Goal: Transaction & Acquisition: Purchase product/service

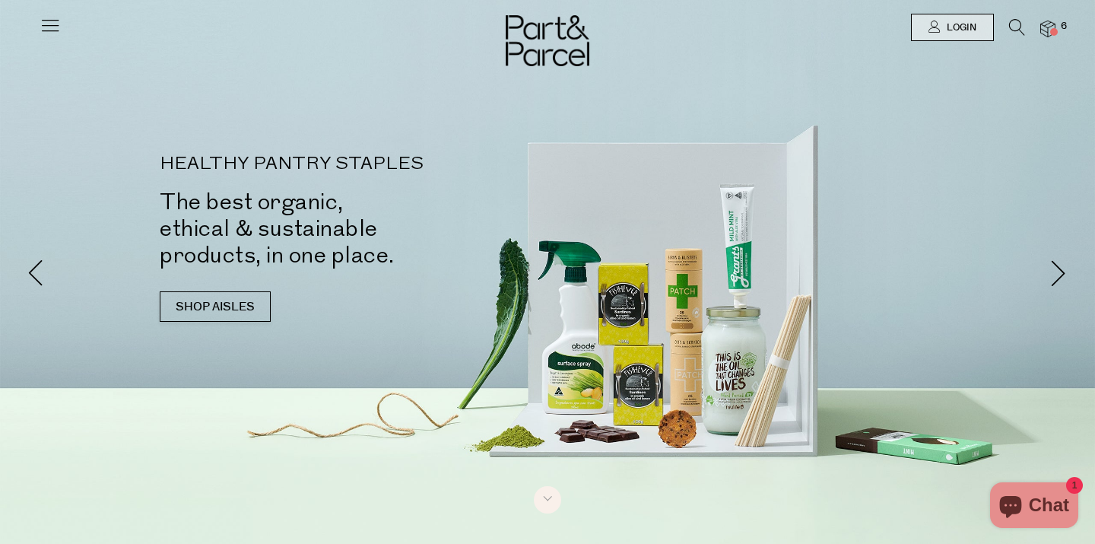
click at [1016, 27] on icon at bounding box center [1017, 27] width 16 height 17
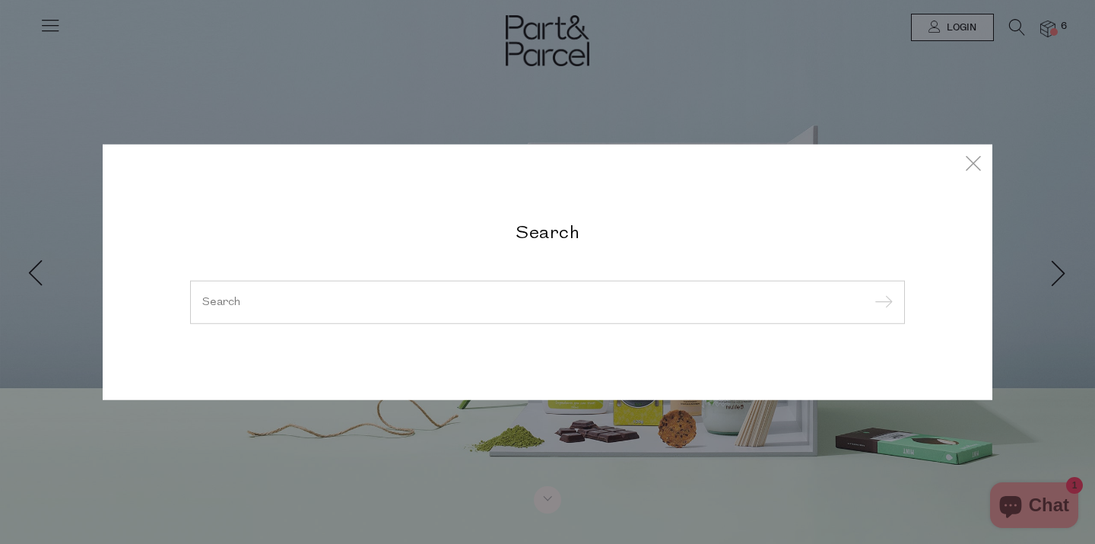
click at [417, 294] on div at bounding box center [547, 302] width 715 height 44
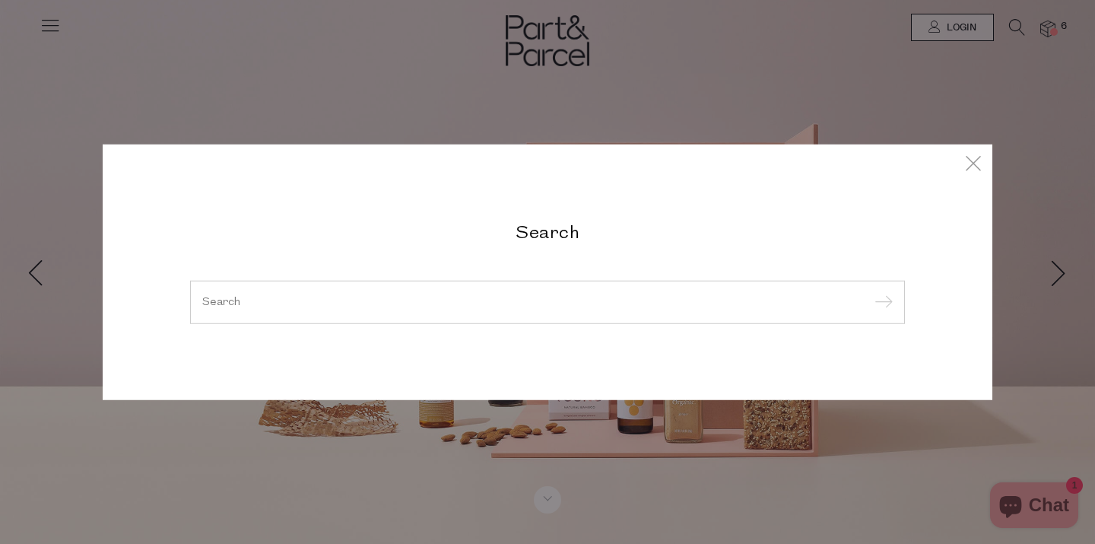
click at [211, 306] on input "search" at bounding box center [547, 301] width 690 height 11
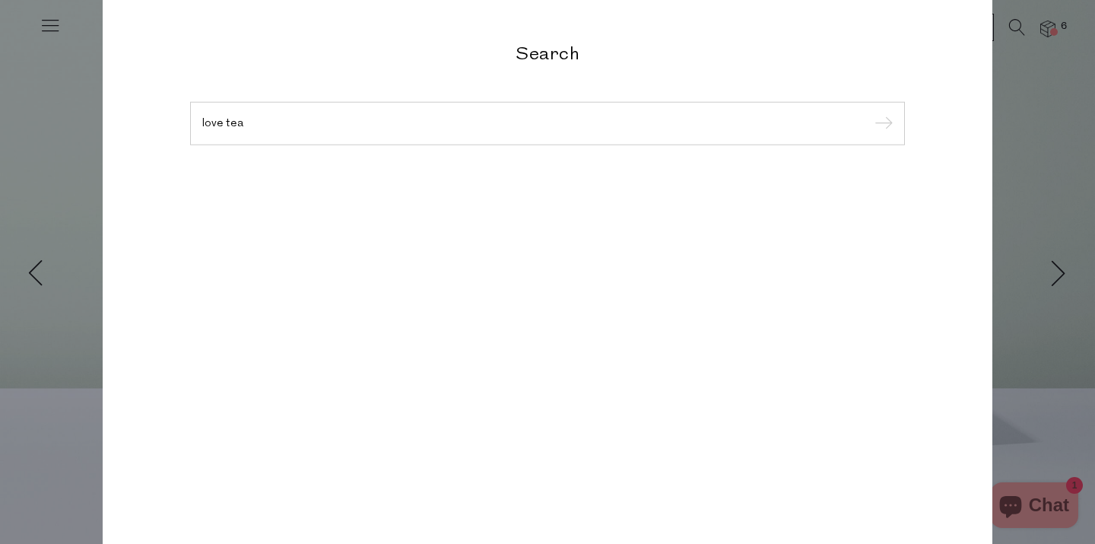
type input "love tea"
click at [870, 113] on input "submit" at bounding box center [881, 124] width 23 height 23
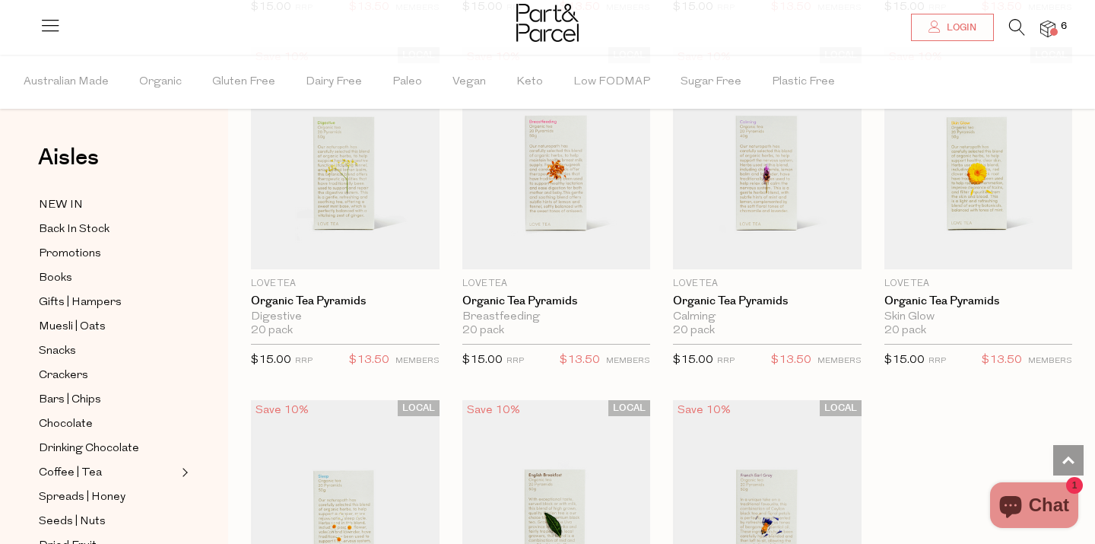
scroll to position [1163, 0]
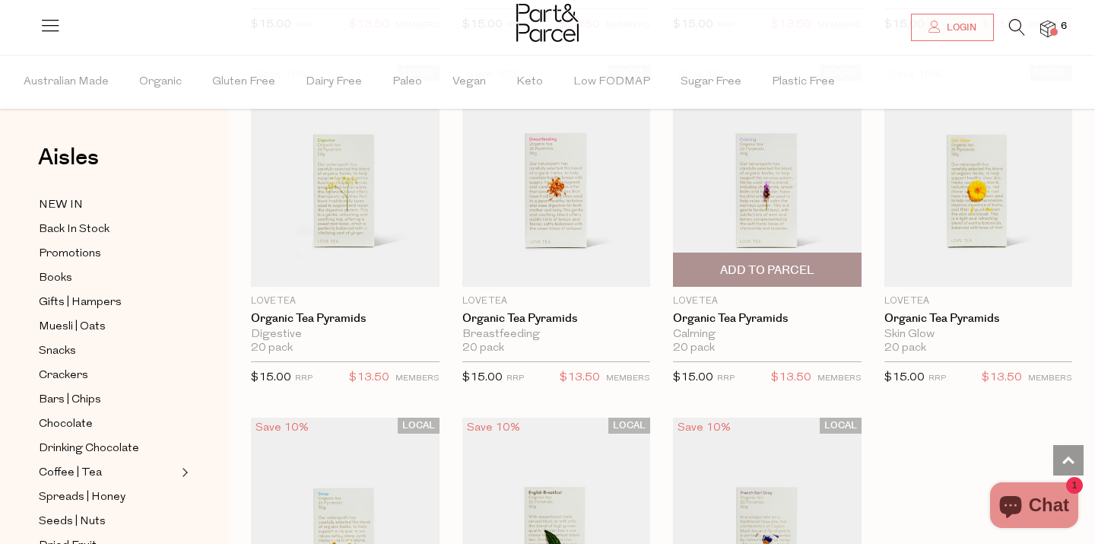
click at [788, 216] on img at bounding box center [767, 176] width 189 height 222
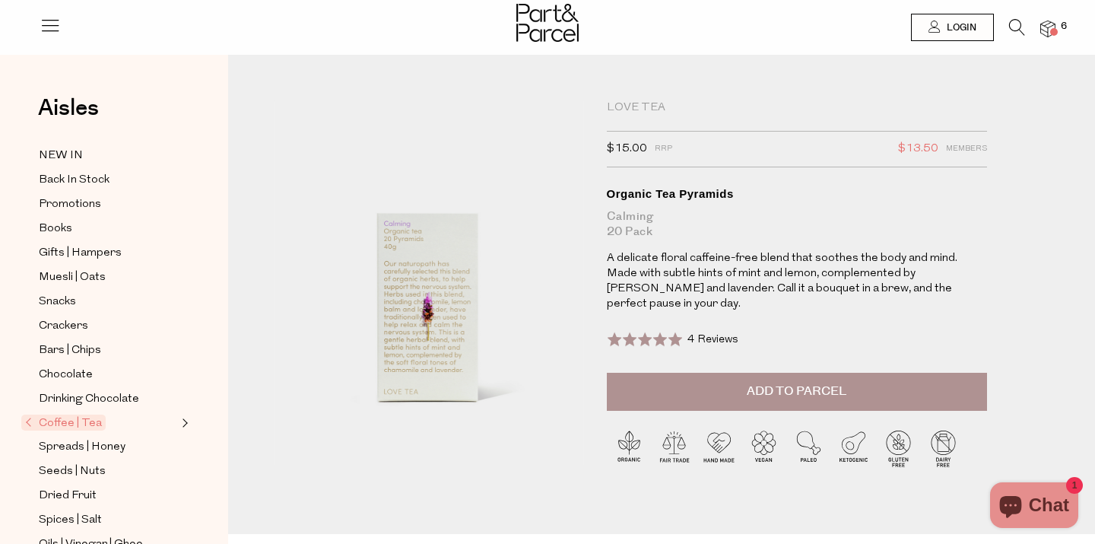
click at [754, 373] on button "Add to Parcel" at bounding box center [797, 392] width 380 height 38
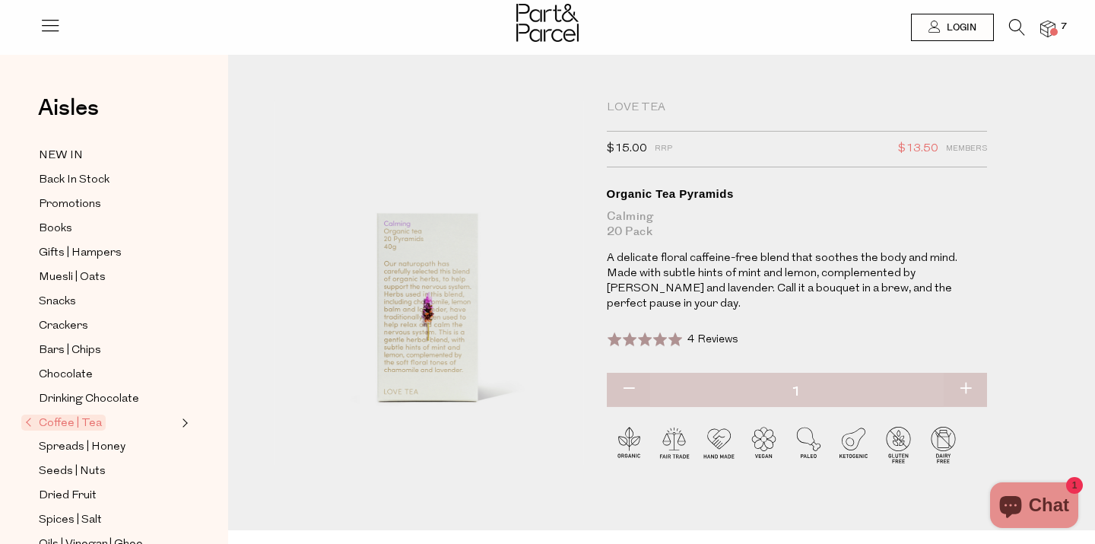
click at [287, 29] on div at bounding box center [547, 24] width 1095 height 49
click at [1013, 27] on icon at bounding box center [1017, 27] width 16 height 17
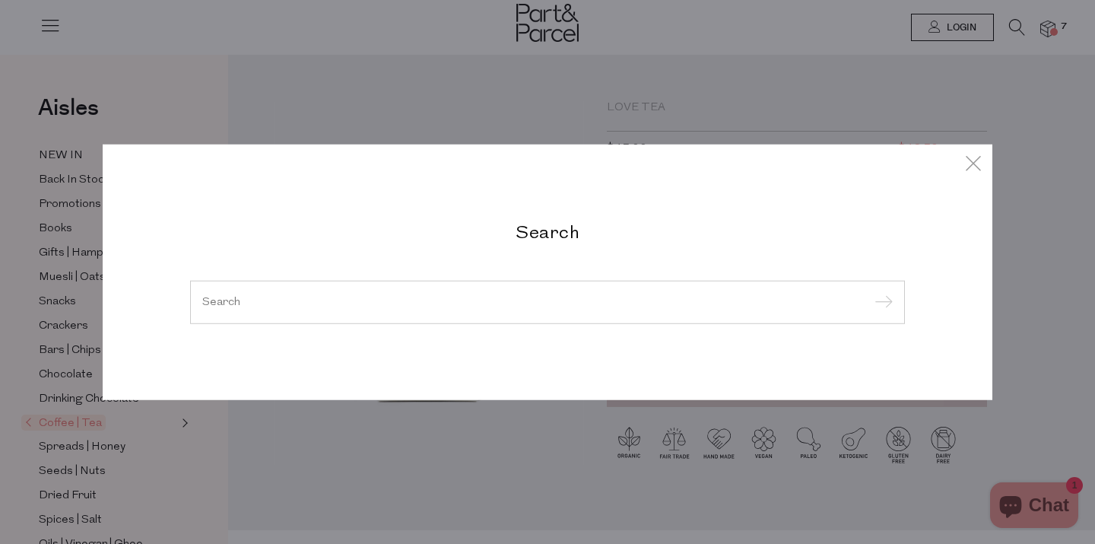
click at [443, 309] on div at bounding box center [547, 302] width 715 height 44
click at [218, 299] on input "search" at bounding box center [547, 301] width 690 height 11
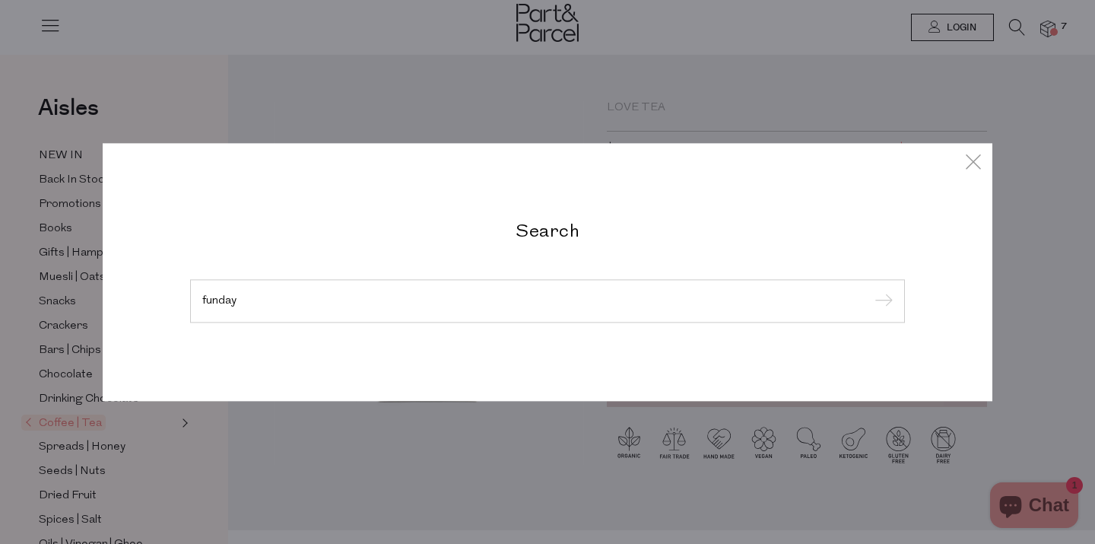
type input "funday"
click at [870, 290] on input "submit" at bounding box center [881, 301] width 23 height 23
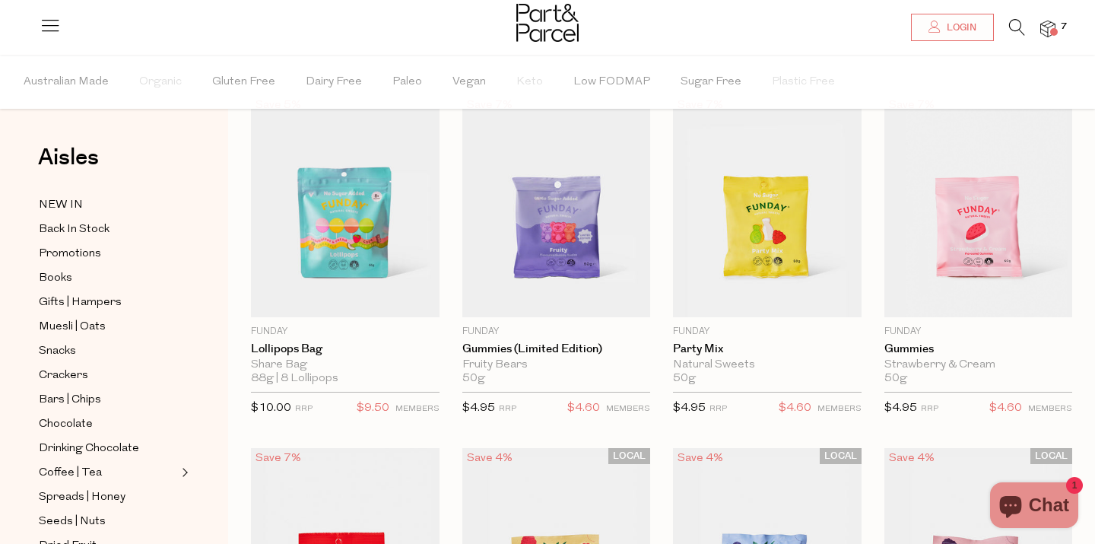
scroll to position [55, 0]
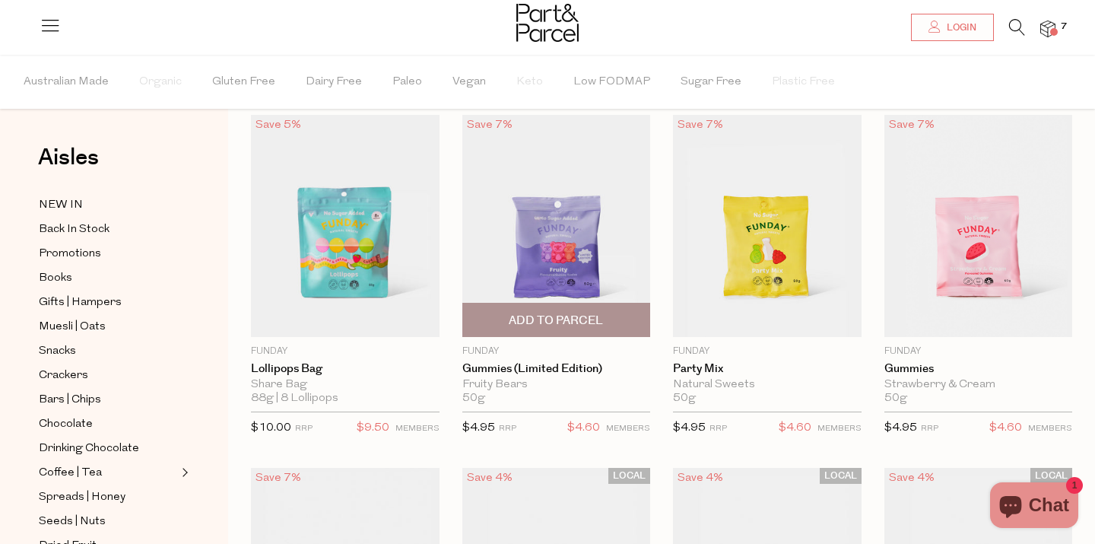
type input "4"
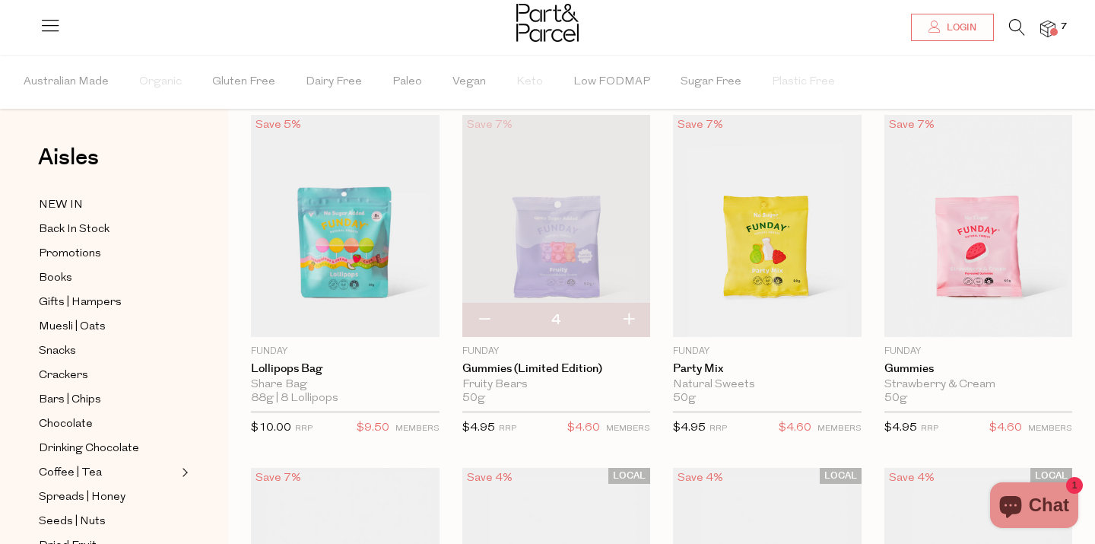
click at [630, 319] on button "button" at bounding box center [628, 319] width 43 height 33
type input "5"
click at [629, 313] on button "button" at bounding box center [628, 319] width 43 height 33
type input "6"
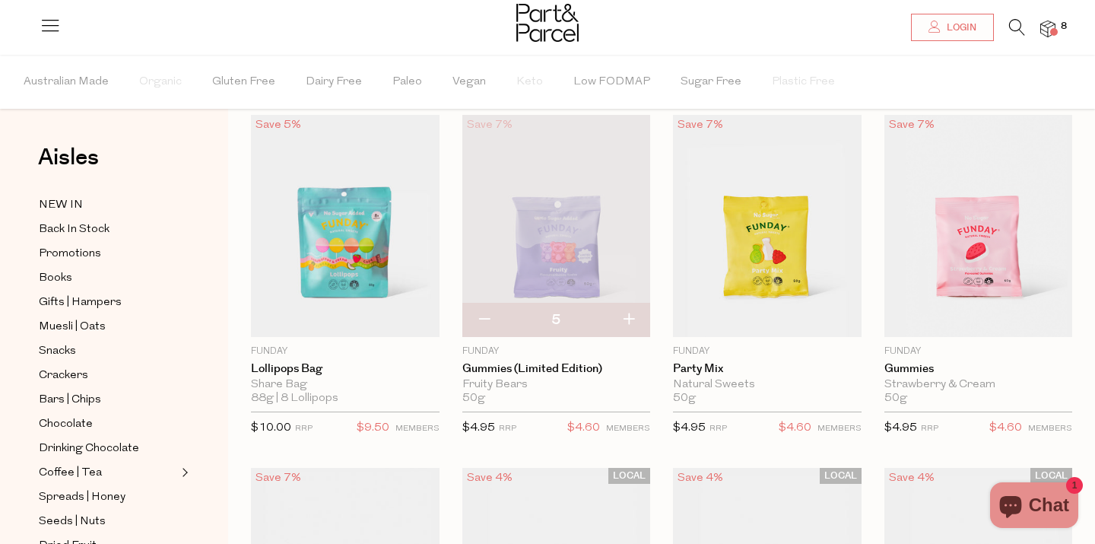
type input "6"
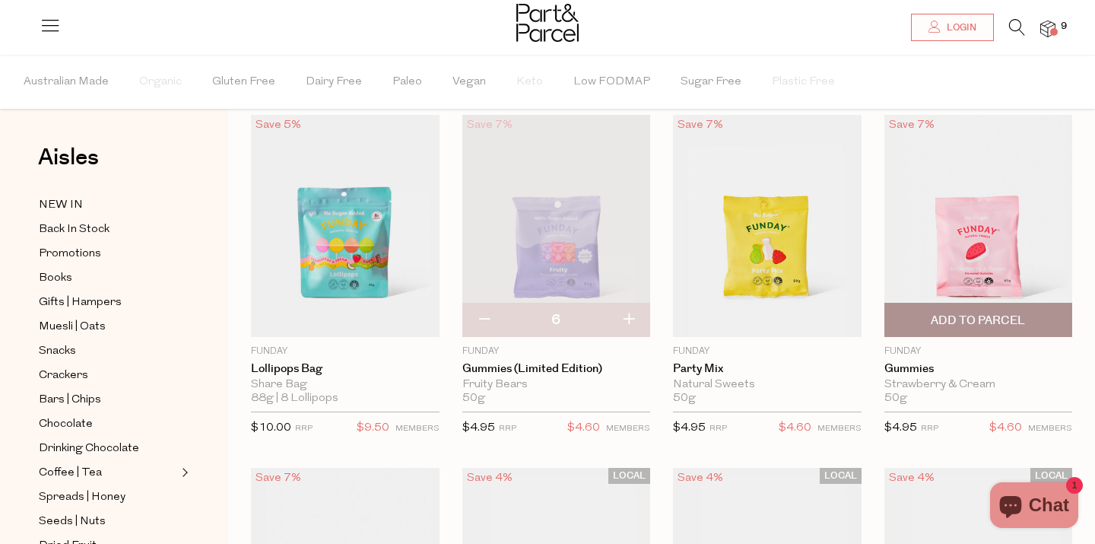
click at [1033, 316] on span "Add To Parcel" at bounding box center [978, 319] width 179 height 33
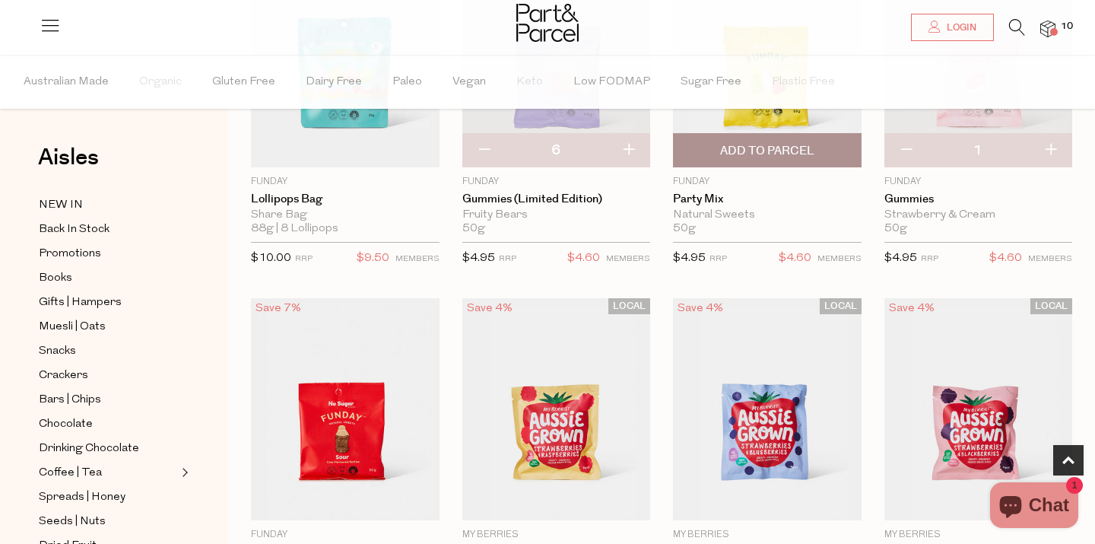
scroll to position [0, 0]
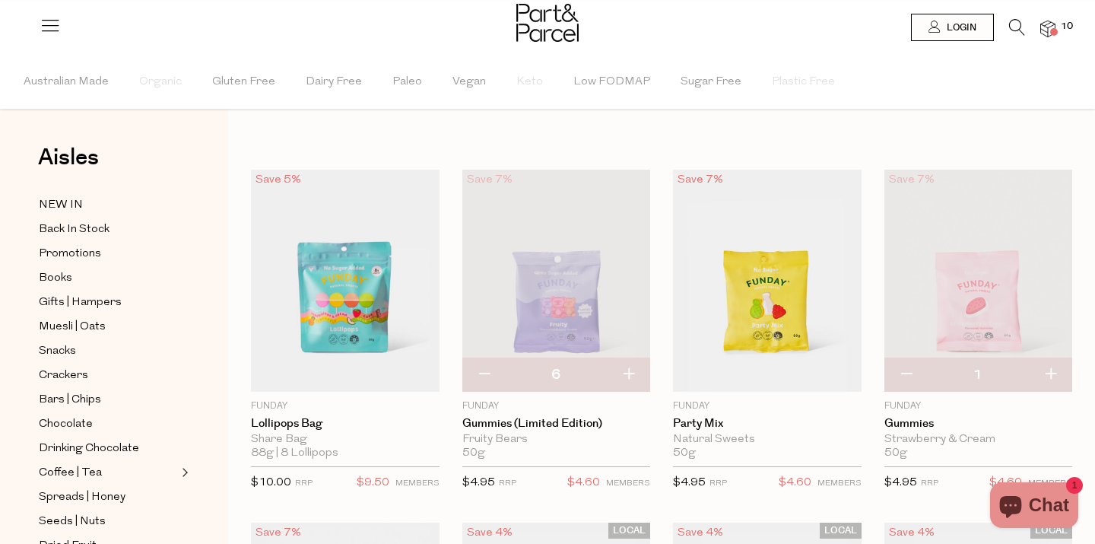
click at [1019, 20] on icon at bounding box center [1017, 27] width 16 height 17
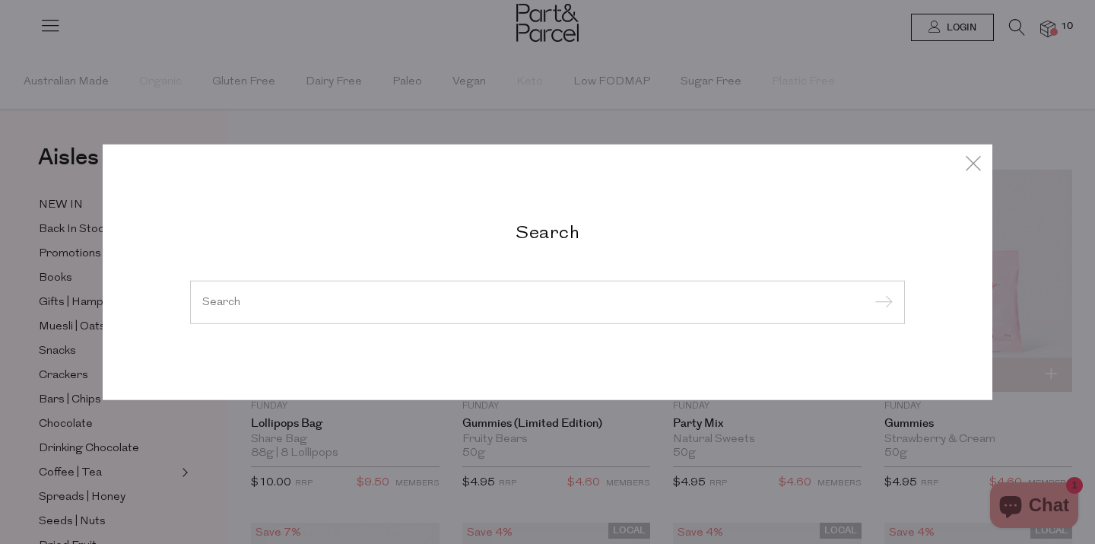
click at [228, 311] on div at bounding box center [547, 302] width 715 height 44
click at [230, 300] on input "search" at bounding box center [547, 301] width 690 height 11
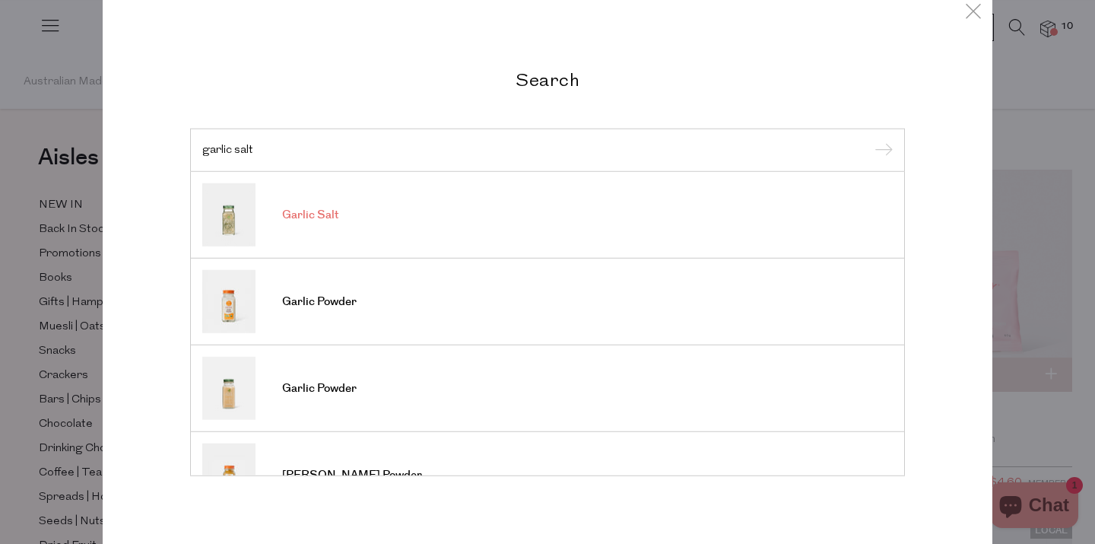
type input "garlic salt"
click at [310, 226] on link "Garlic Salt" at bounding box center [547, 214] width 690 height 63
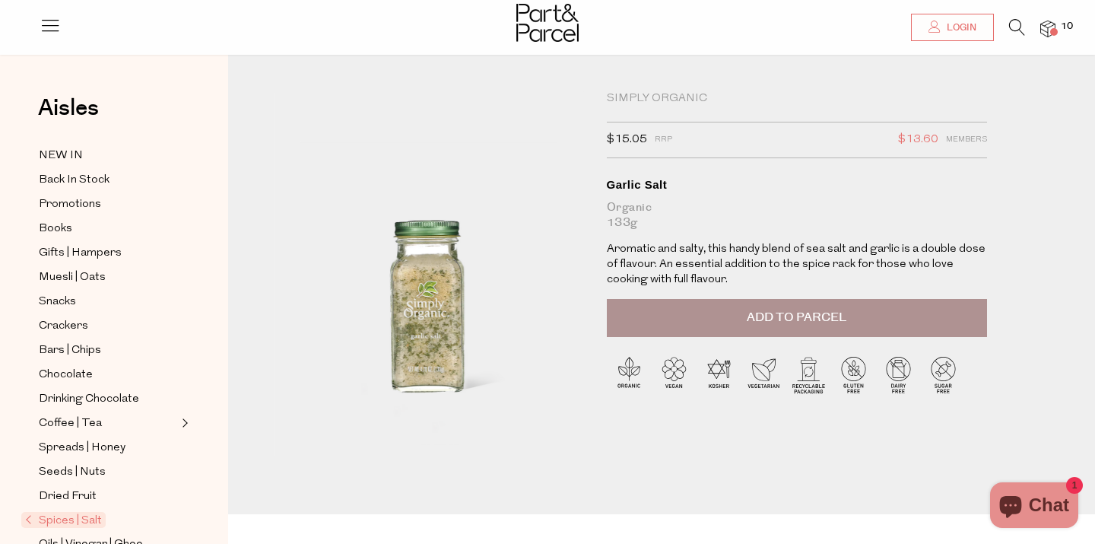
scroll to position [8, 0]
click at [835, 313] on span "Add to Parcel" at bounding box center [797, 318] width 100 height 17
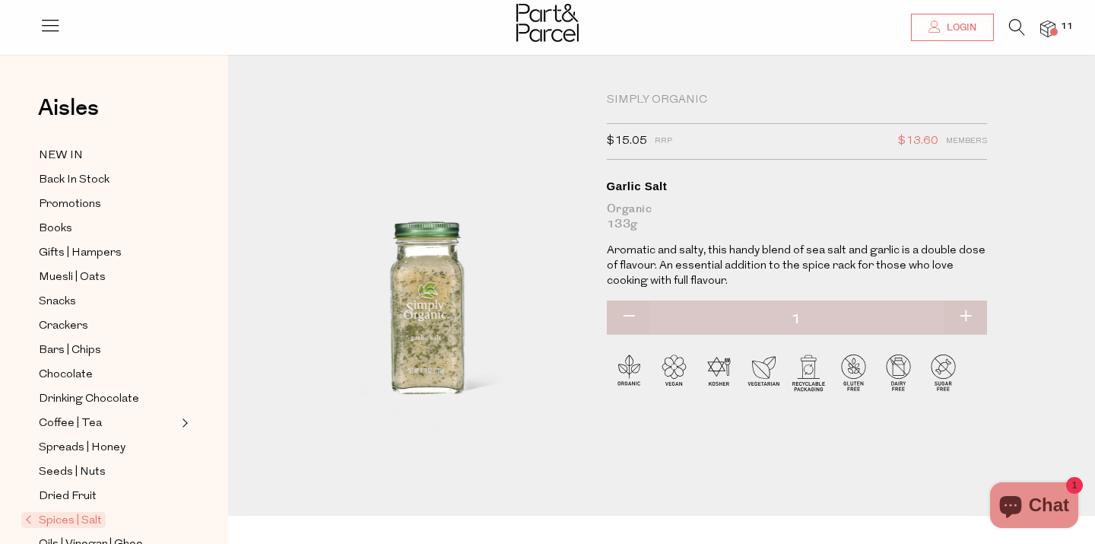
click at [1016, 24] on icon at bounding box center [1017, 27] width 16 height 17
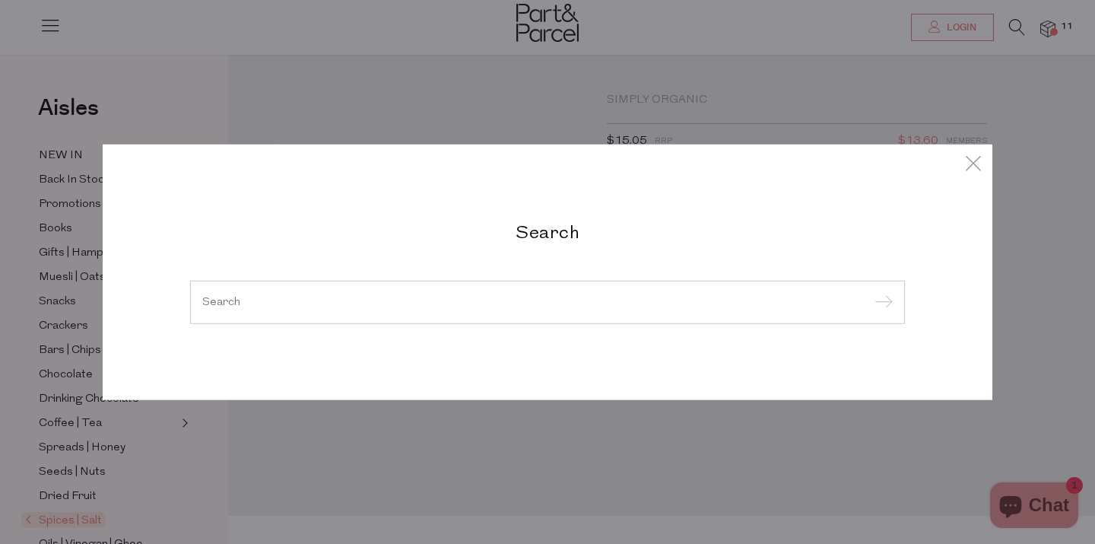
click at [385, 296] on input "search" at bounding box center [547, 301] width 690 height 11
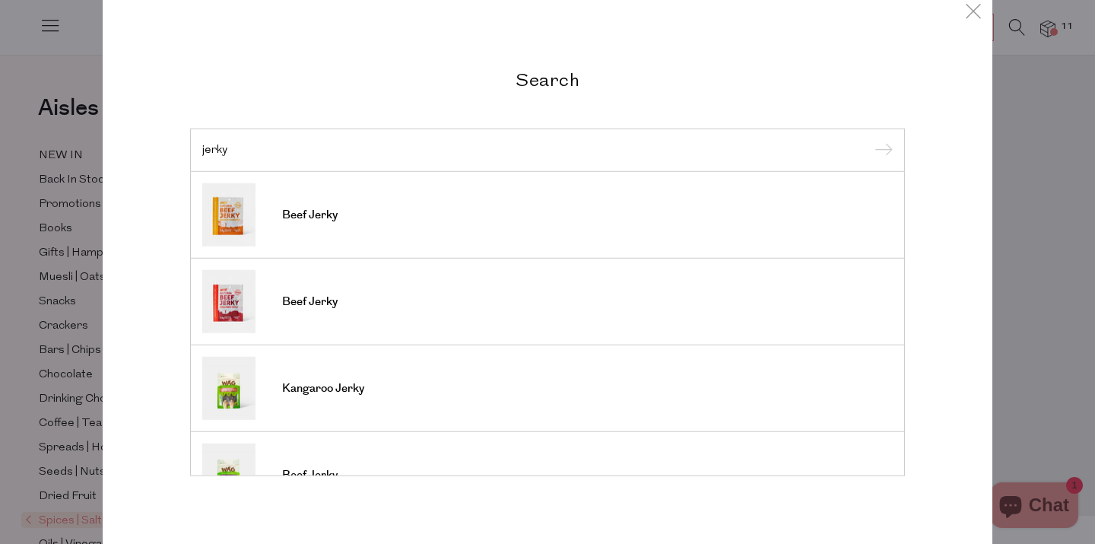
type input "jerky"
click at [870, 139] on input "submit" at bounding box center [881, 150] width 23 height 23
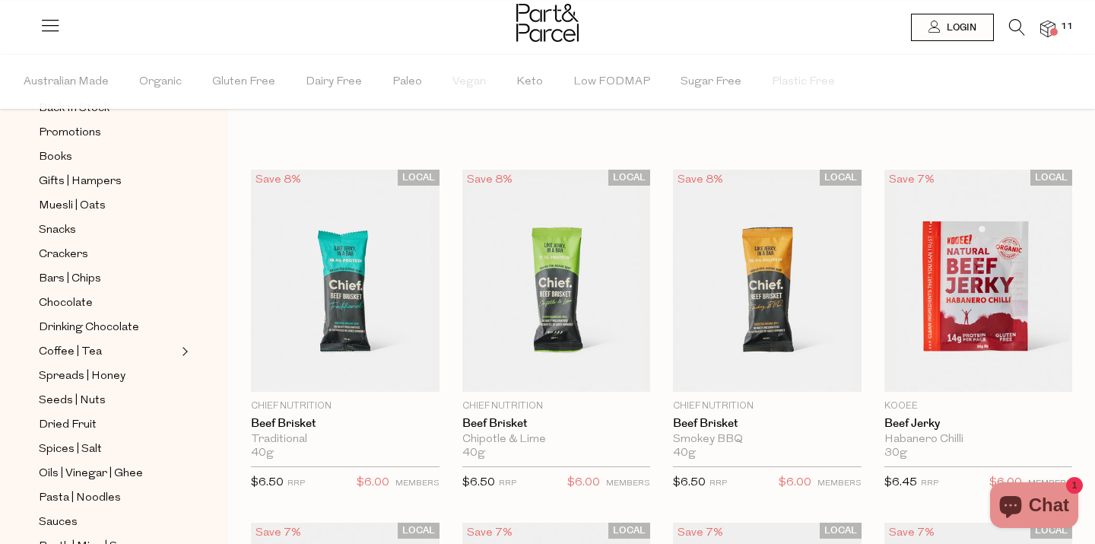
click at [1015, 25] on icon at bounding box center [1017, 27] width 16 height 17
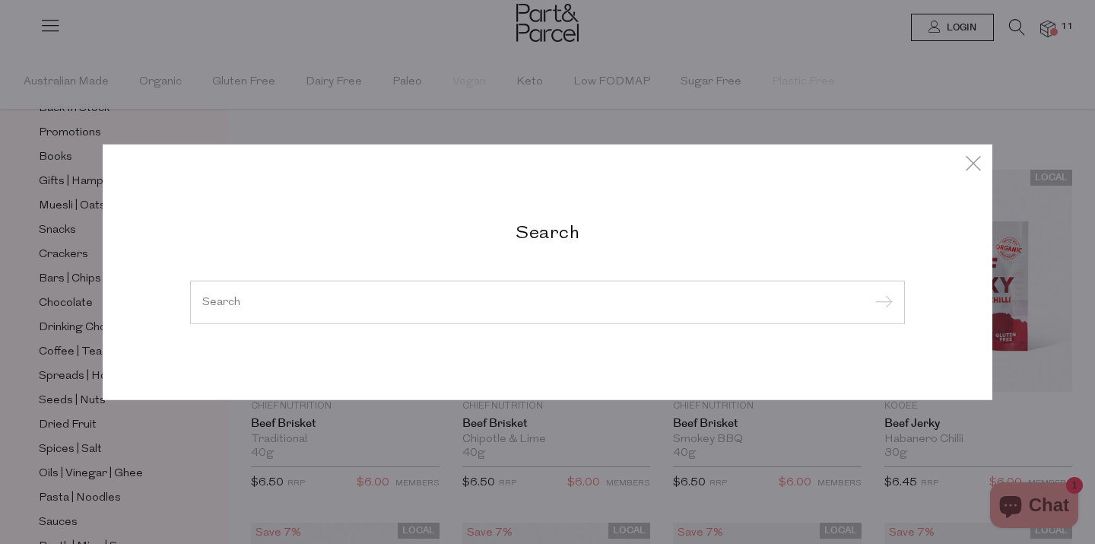
click at [214, 296] on input "search" at bounding box center [547, 301] width 690 height 11
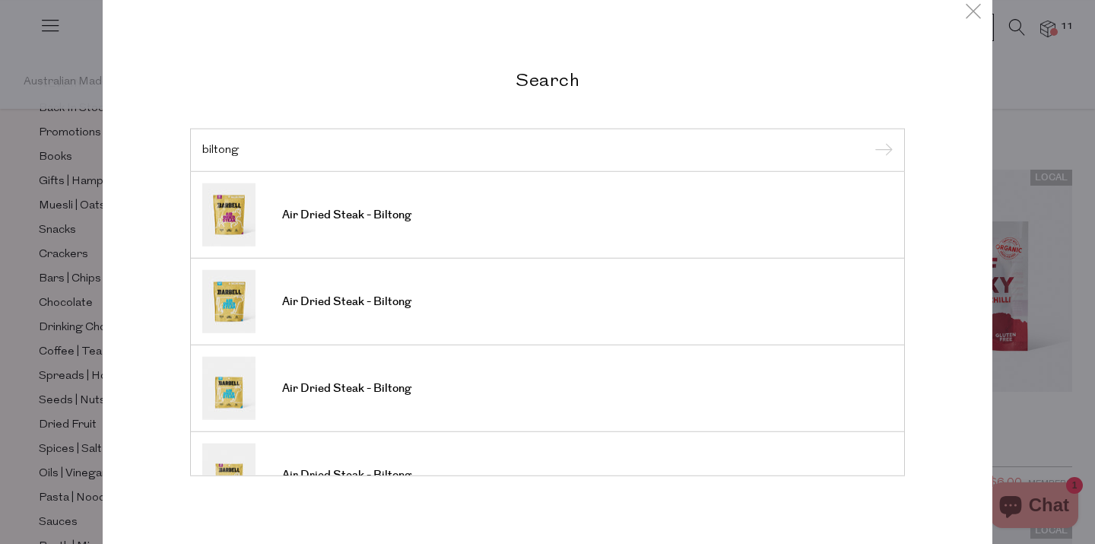
type input "biltong"
click at [870, 139] on input "submit" at bounding box center [881, 150] width 23 height 23
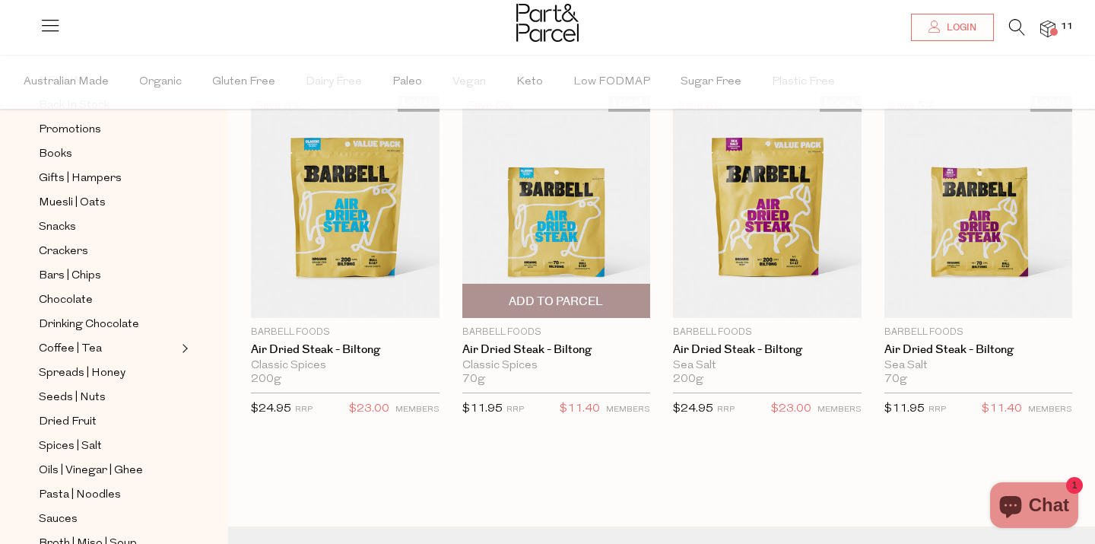
scroll to position [99, 0]
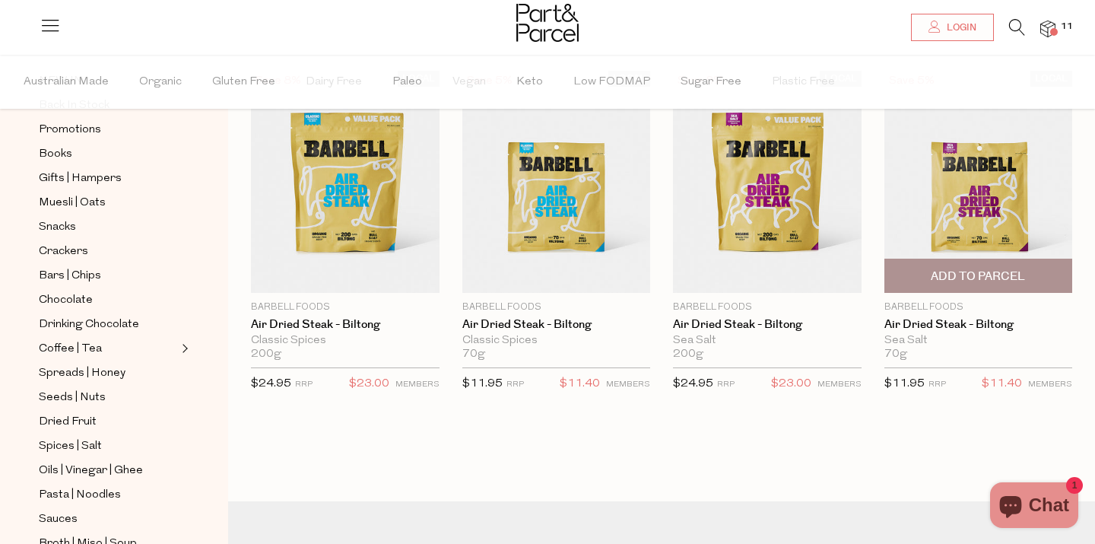
click at [950, 279] on span "Add To Parcel" at bounding box center [978, 276] width 94 height 16
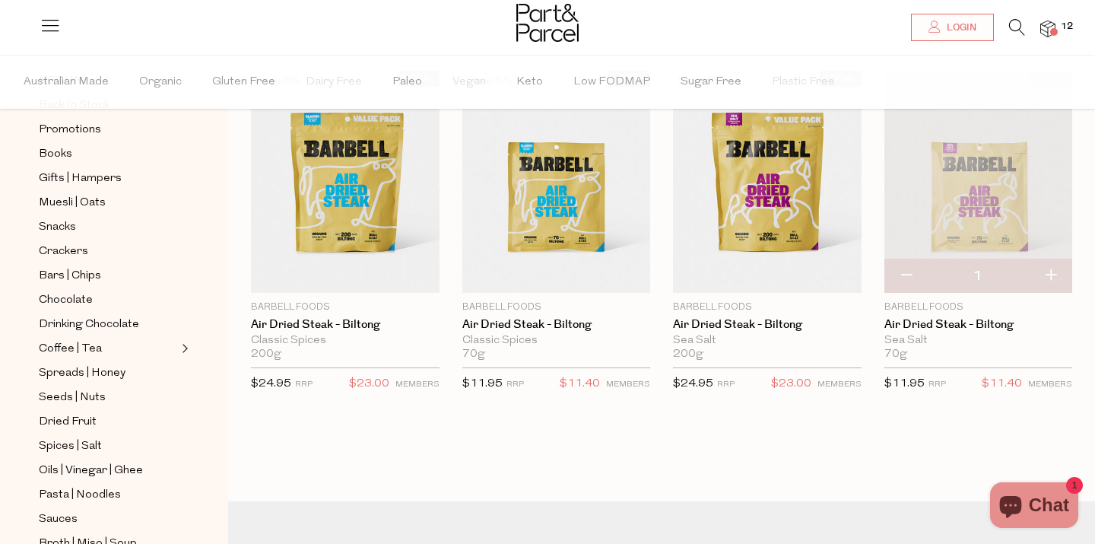
click at [1052, 272] on button "button" at bounding box center [1050, 275] width 43 height 33
type input "2"
click at [1057, 277] on button "button" at bounding box center [1050, 275] width 43 height 33
type input "3"
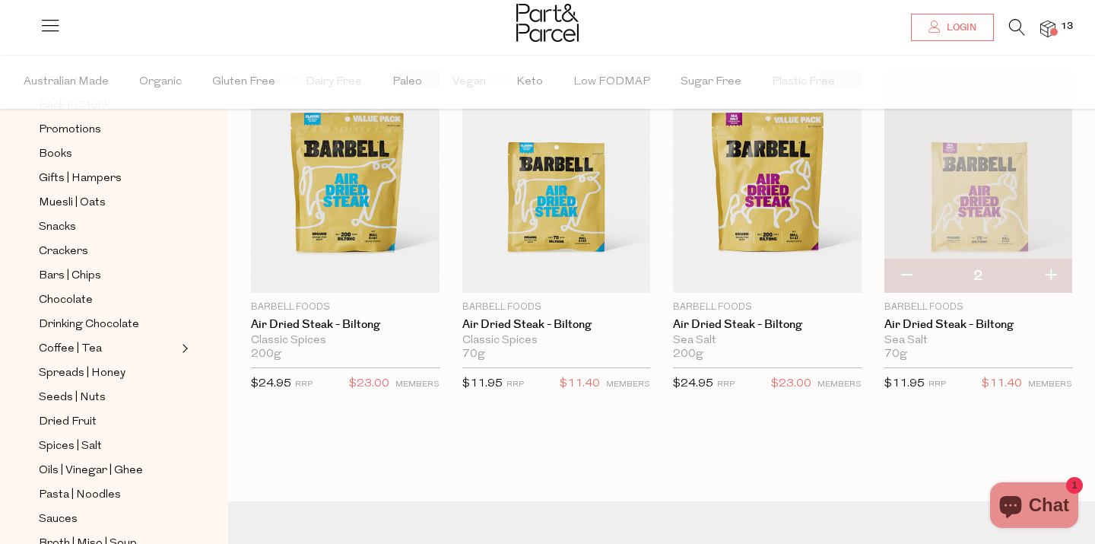
type input "3"
click at [1052, 272] on button "button" at bounding box center [1050, 275] width 43 height 33
type input "4"
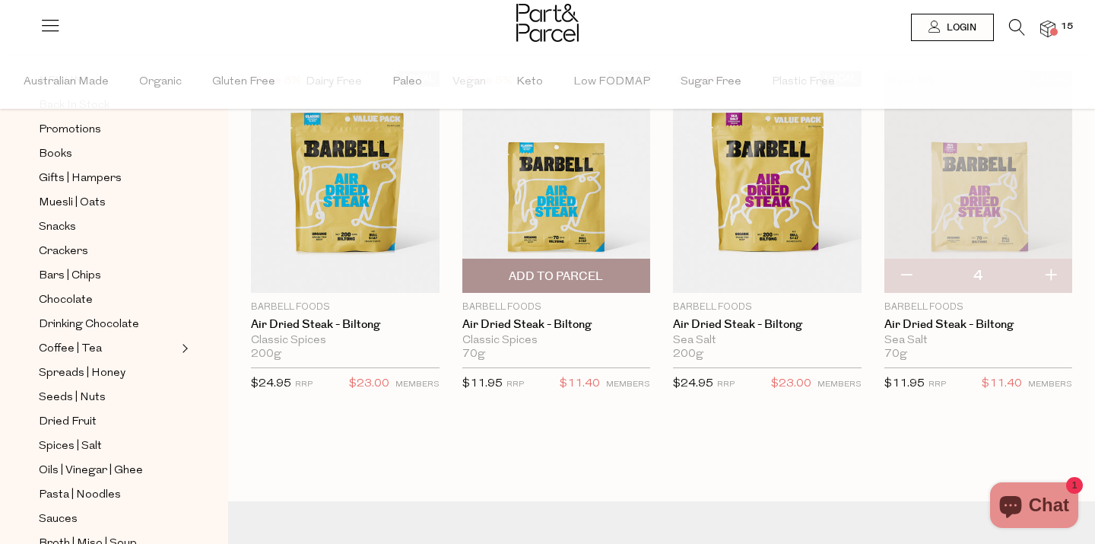
scroll to position [0, 0]
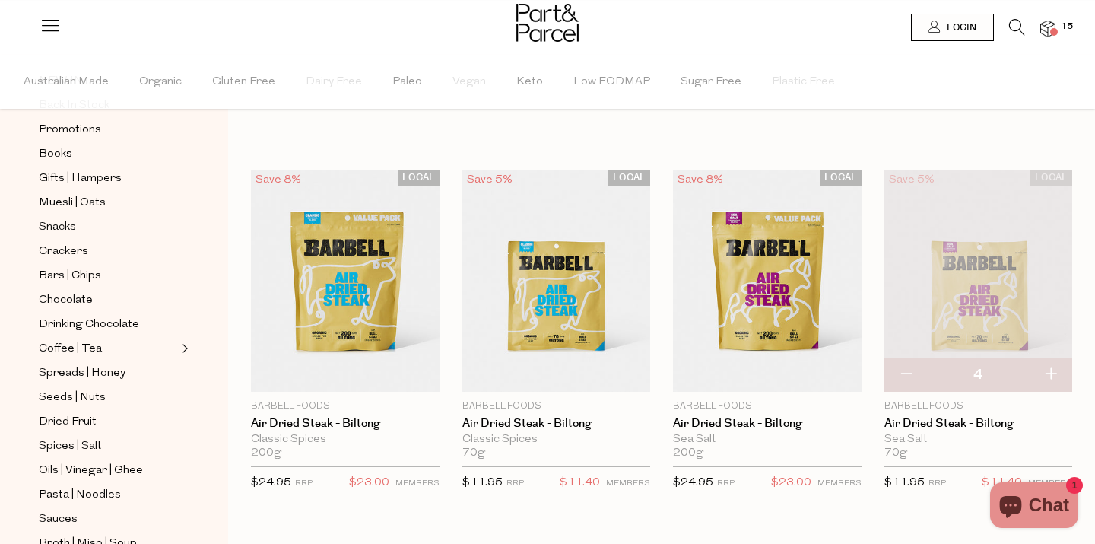
click at [1017, 26] on icon at bounding box center [1017, 27] width 16 height 17
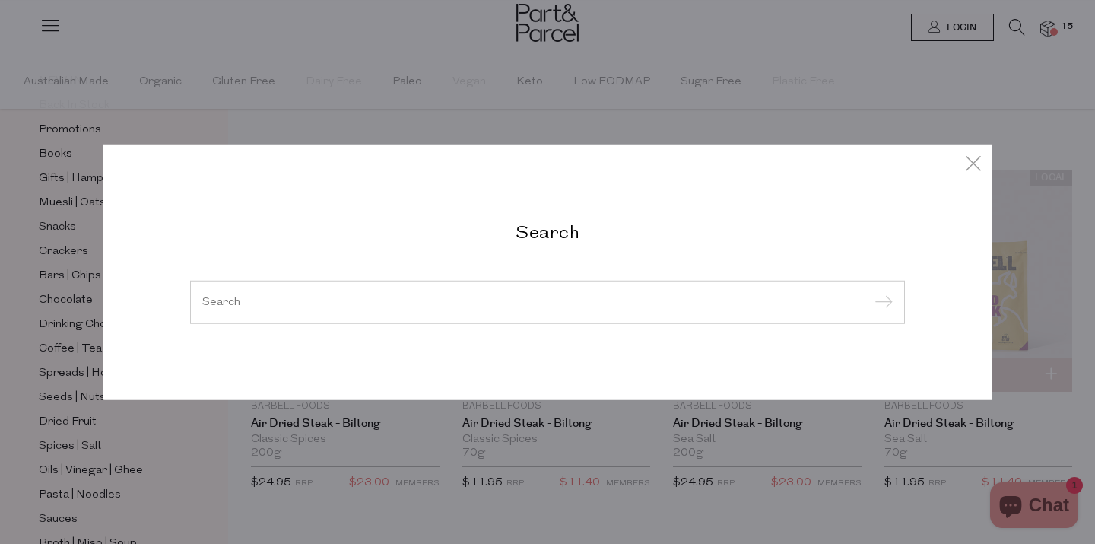
click at [262, 293] on div at bounding box center [547, 302] width 715 height 44
click at [211, 301] on input "search" at bounding box center [547, 301] width 690 height 11
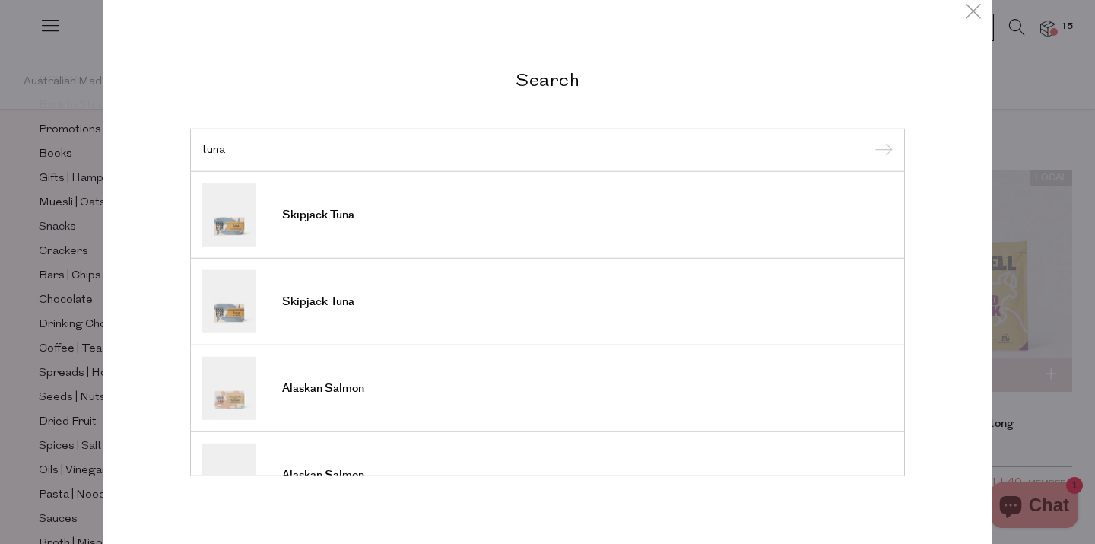
type input "tuna"
click at [870, 139] on input "submit" at bounding box center [881, 150] width 23 height 23
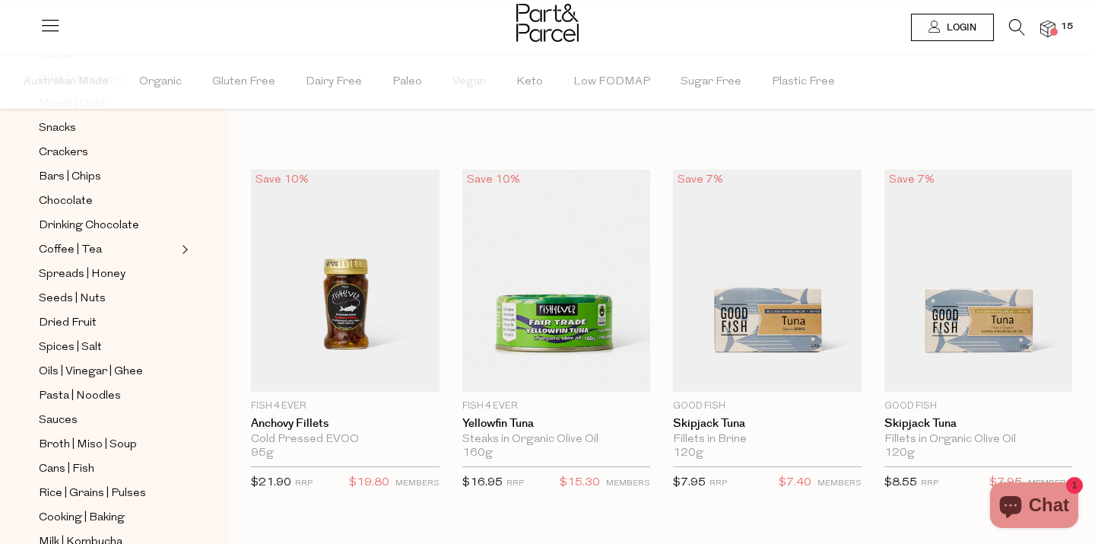
click at [1017, 23] on icon at bounding box center [1017, 27] width 16 height 17
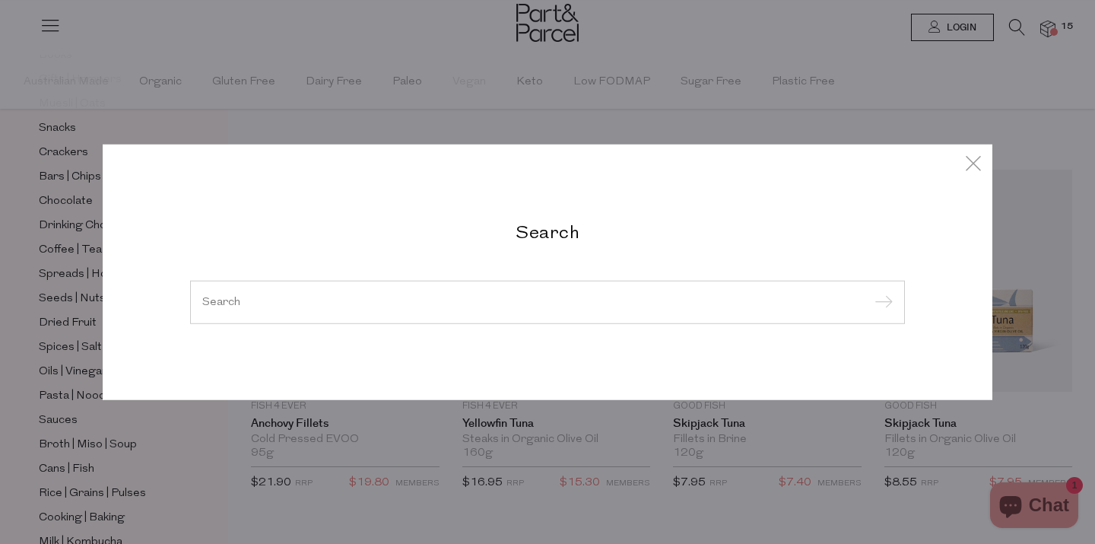
click at [224, 300] on input "search" at bounding box center [547, 301] width 690 height 11
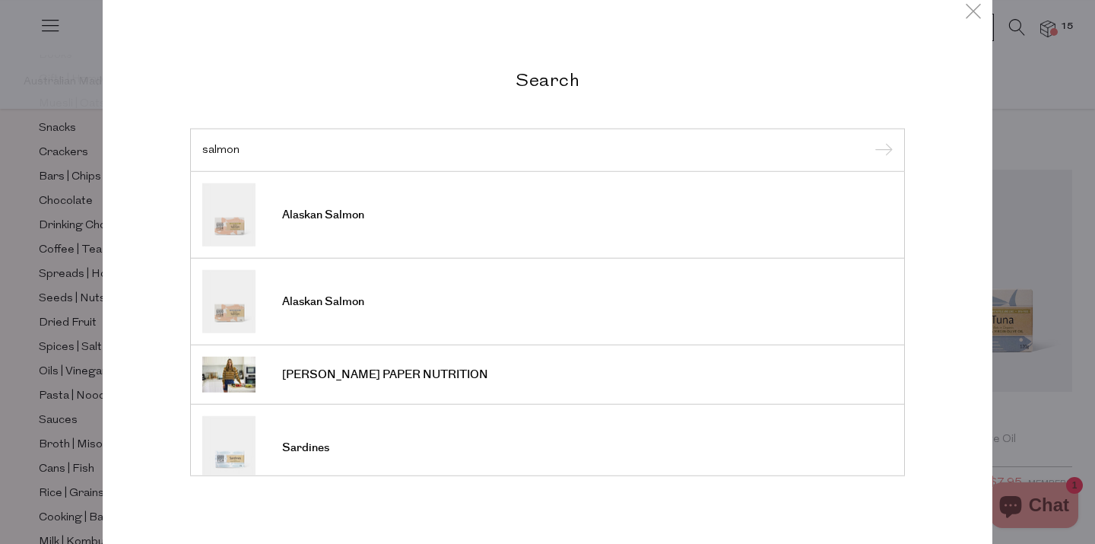
type input "salmon"
click at [870, 139] on input "submit" at bounding box center [881, 150] width 23 height 23
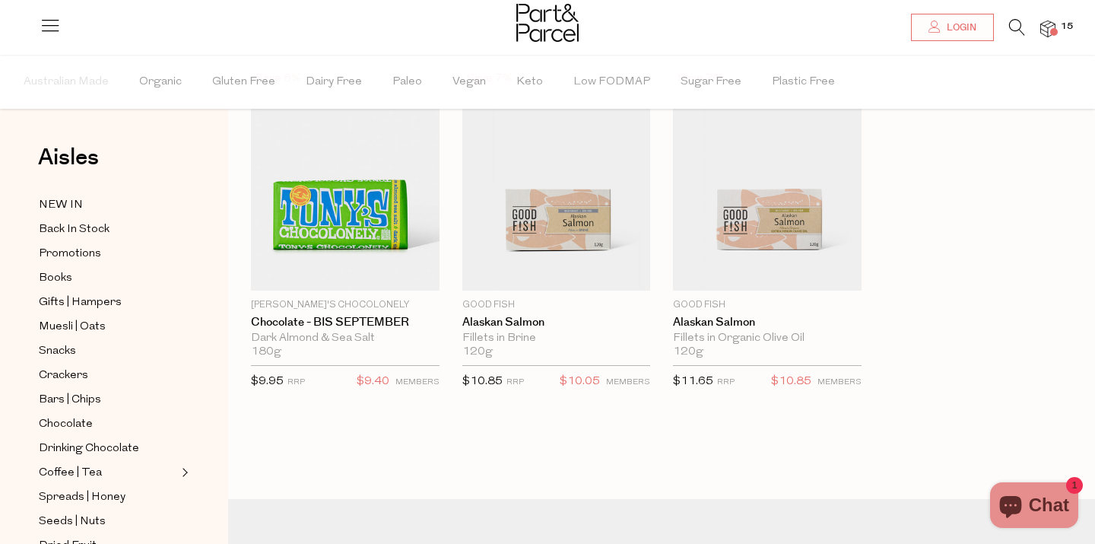
scroll to position [121, 0]
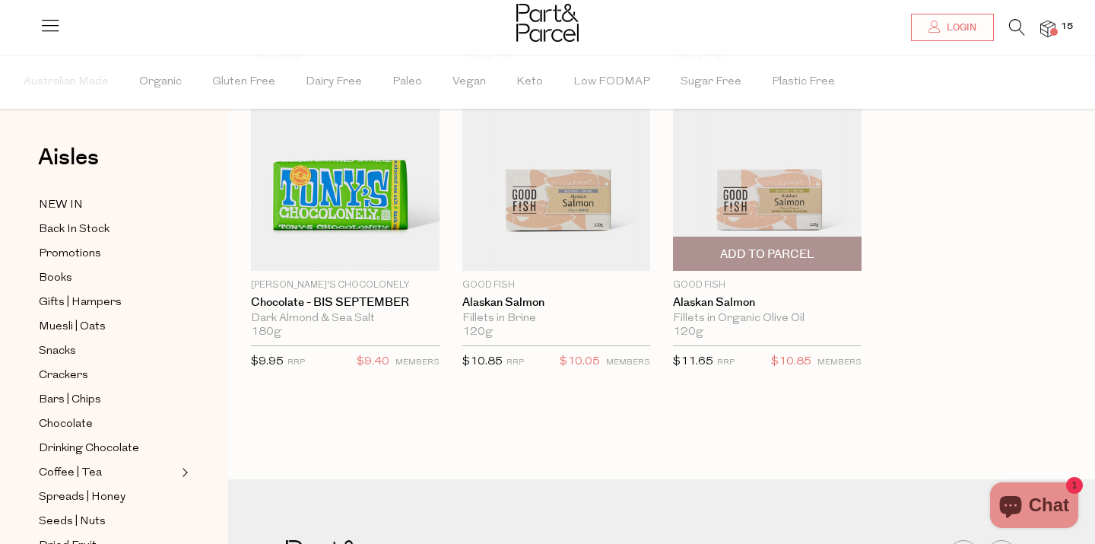
click at [767, 256] on span "Add To Parcel" at bounding box center [767, 254] width 94 height 16
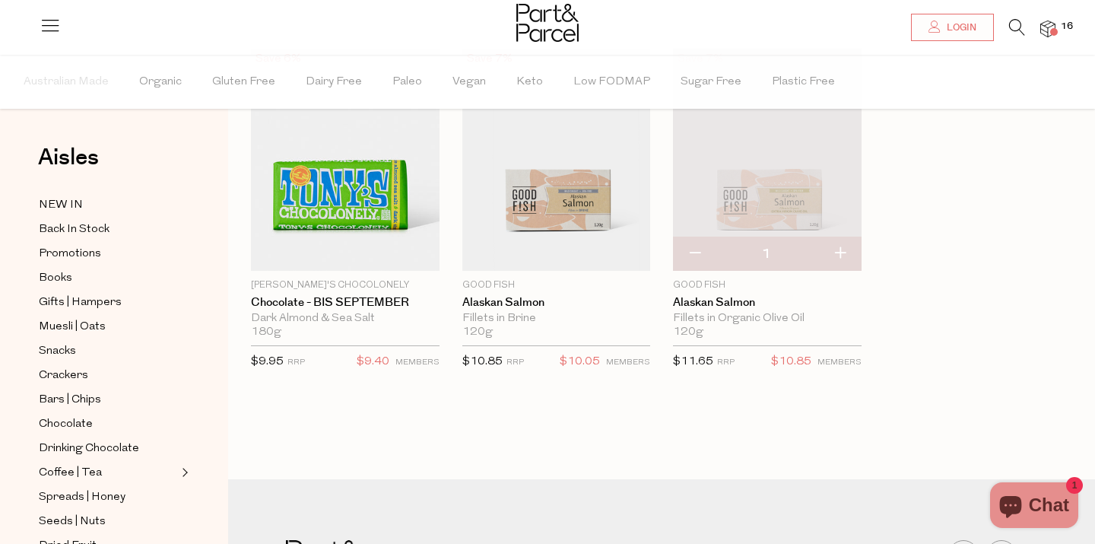
click at [1014, 25] on icon at bounding box center [1017, 27] width 16 height 17
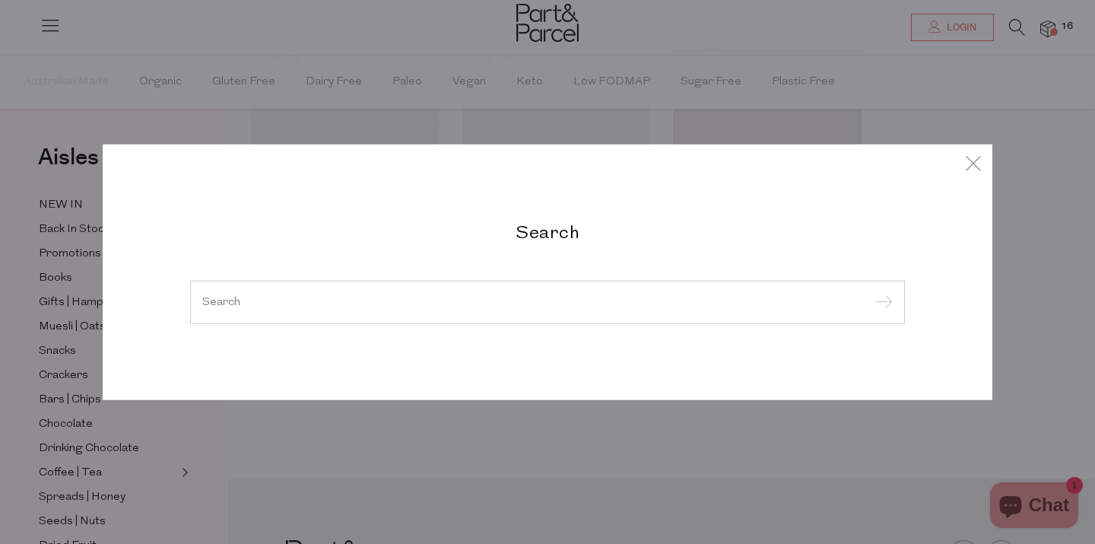
click at [218, 297] on input "search" at bounding box center [547, 301] width 690 height 11
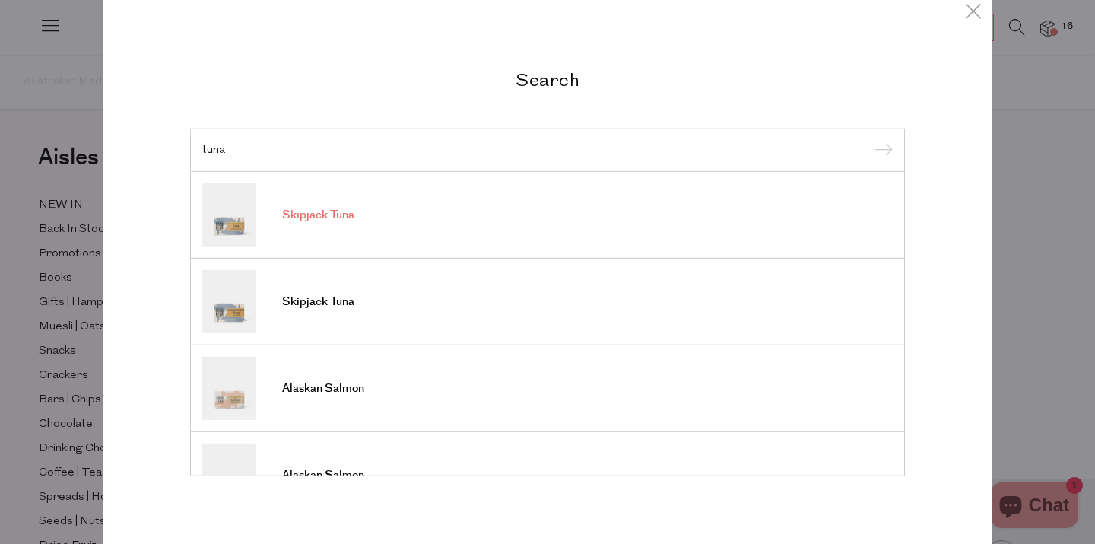
type input "tuna"
click at [383, 223] on link "Skipjack Tuna" at bounding box center [547, 214] width 690 height 63
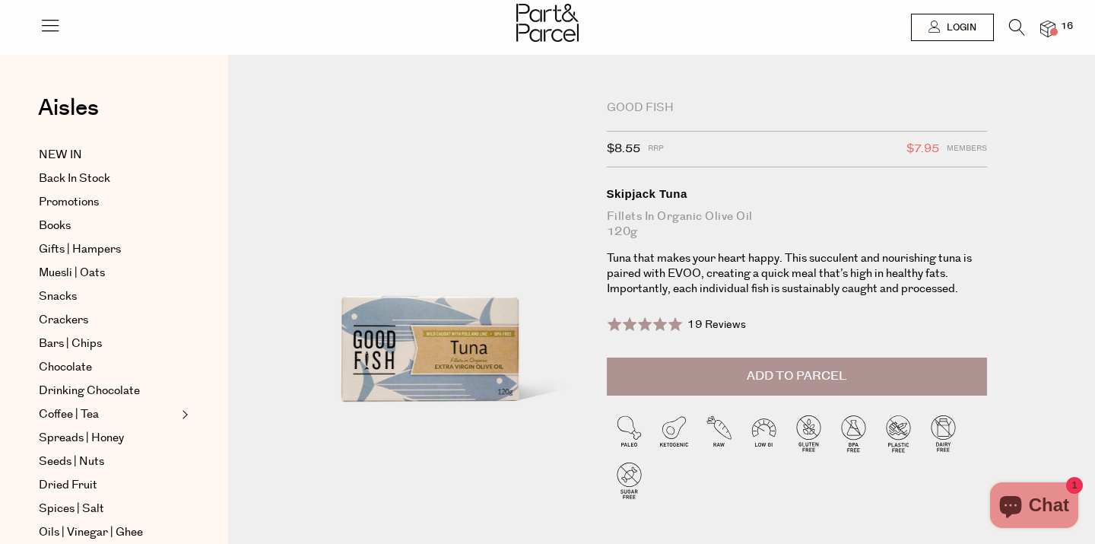
click at [731, 372] on button "Add to Parcel" at bounding box center [797, 376] width 380 height 38
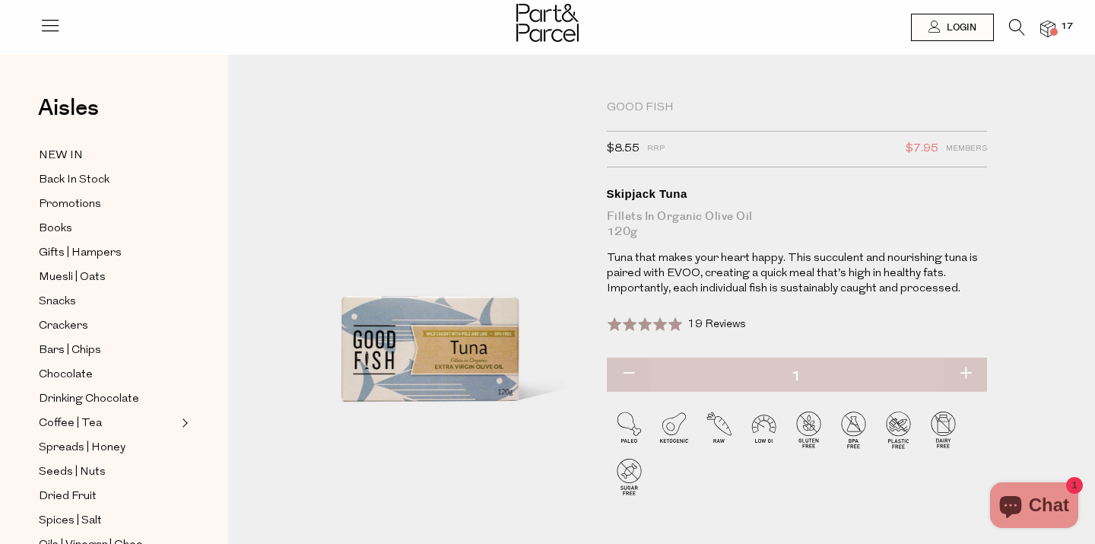
click at [1053, 26] on img at bounding box center [1047, 29] width 15 height 17
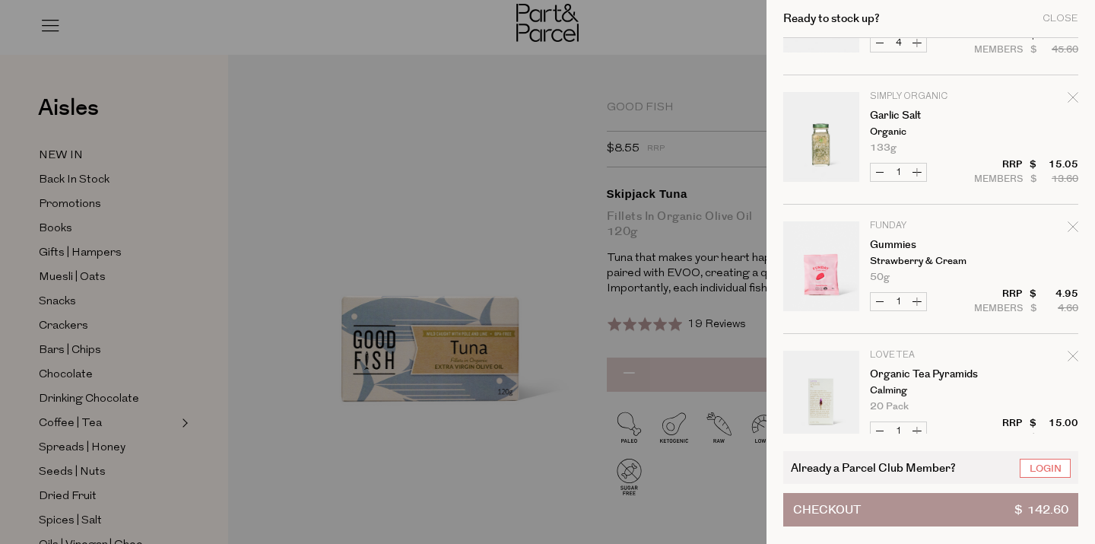
scroll to position [363, 0]
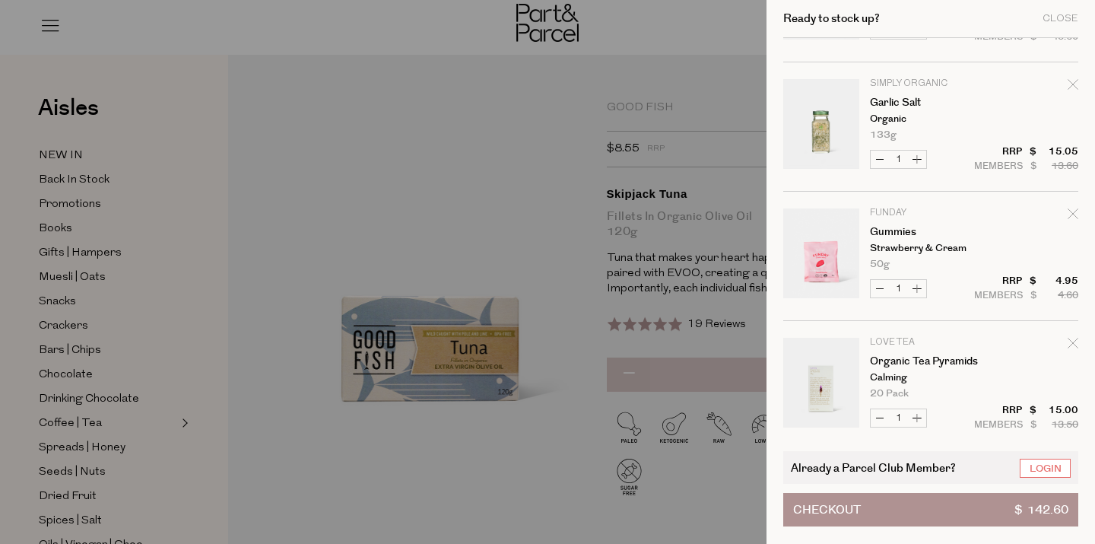
click at [919, 286] on button "Increase Gummies" at bounding box center [917, 288] width 18 height 17
type input "2"
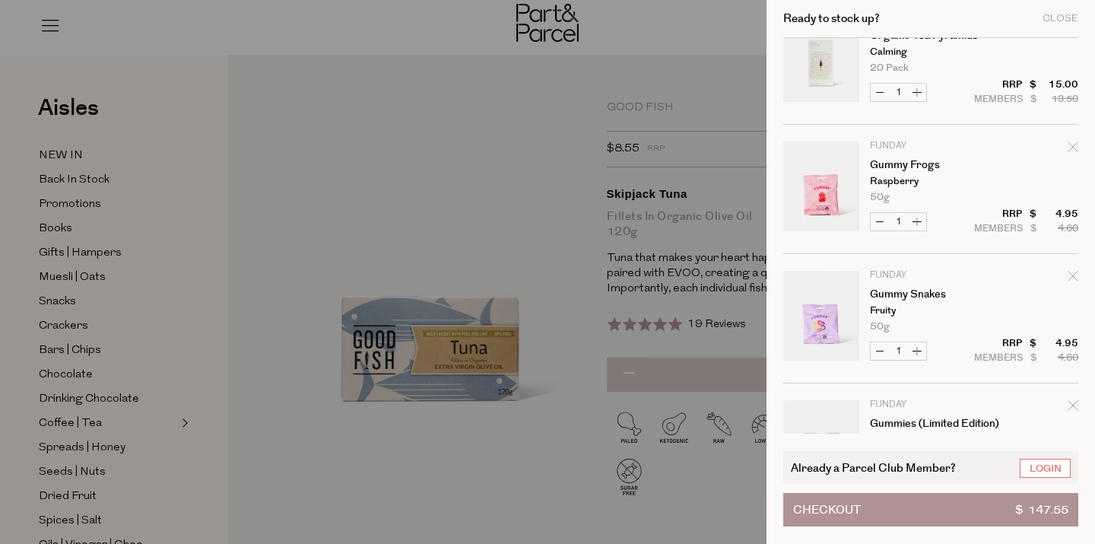
scroll to position [703, 0]
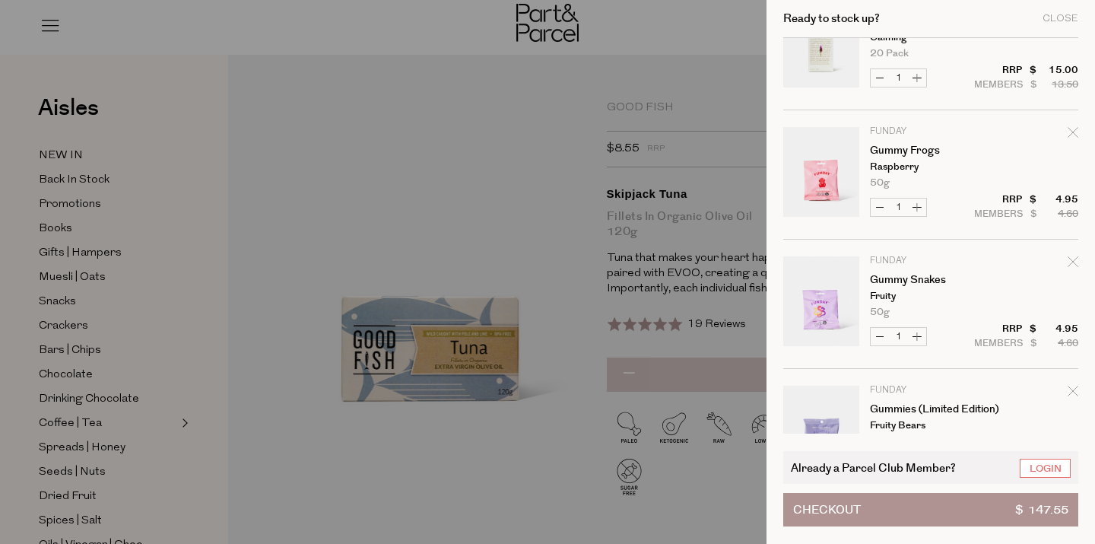
click at [921, 203] on button "Increase Gummy Frogs" at bounding box center [917, 206] width 18 height 17
type input "2"
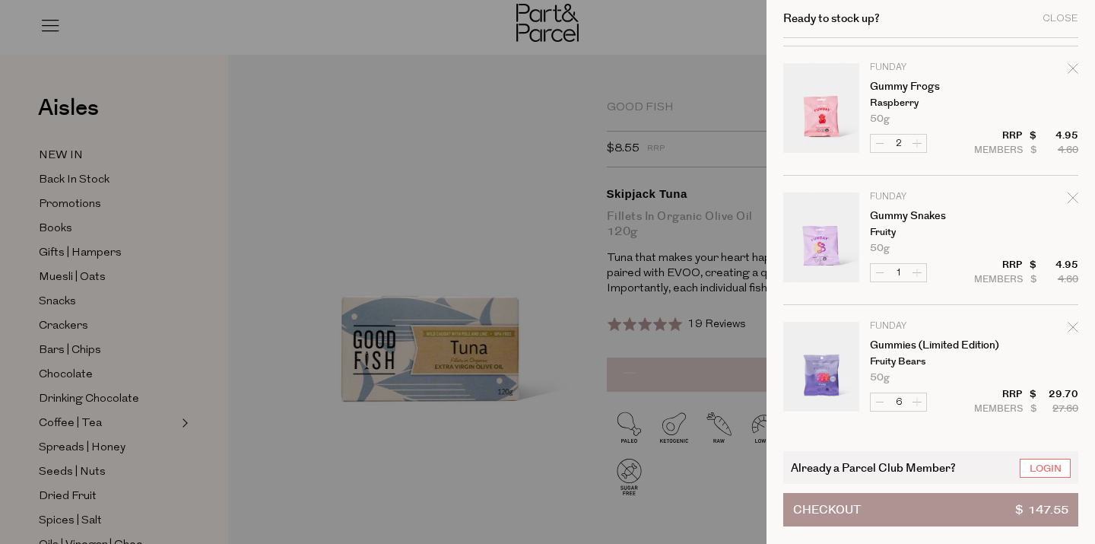
scroll to position [776, 0]
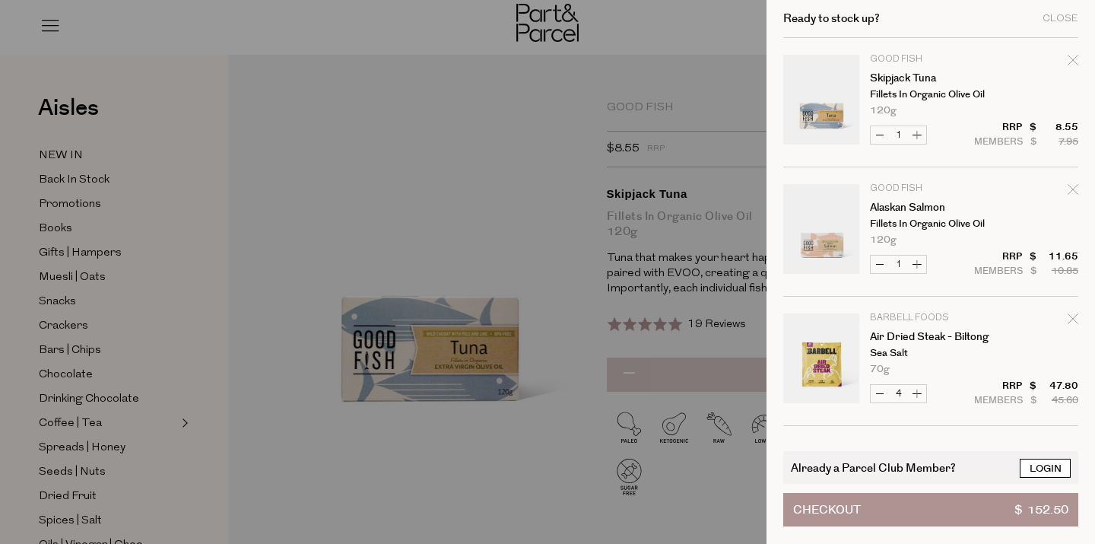
click at [1047, 471] on link "Login" at bounding box center [1045, 467] width 51 height 19
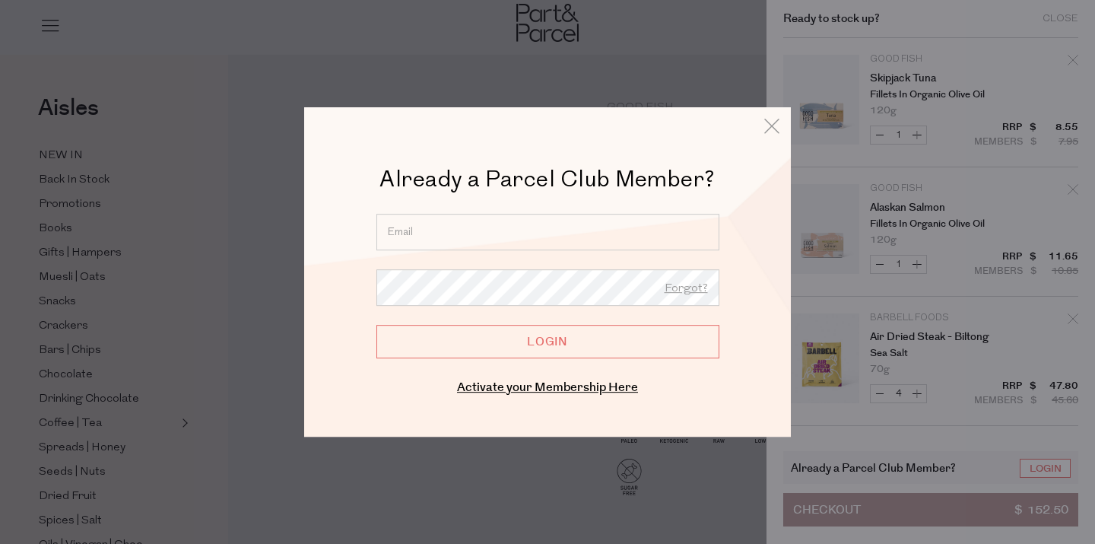
click at [458, 219] on input "email" at bounding box center [547, 232] width 343 height 36
type input "danielle.middendorp@gmail.com"
click at [486, 346] on input "Login" at bounding box center [547, 341] width 343 height 33
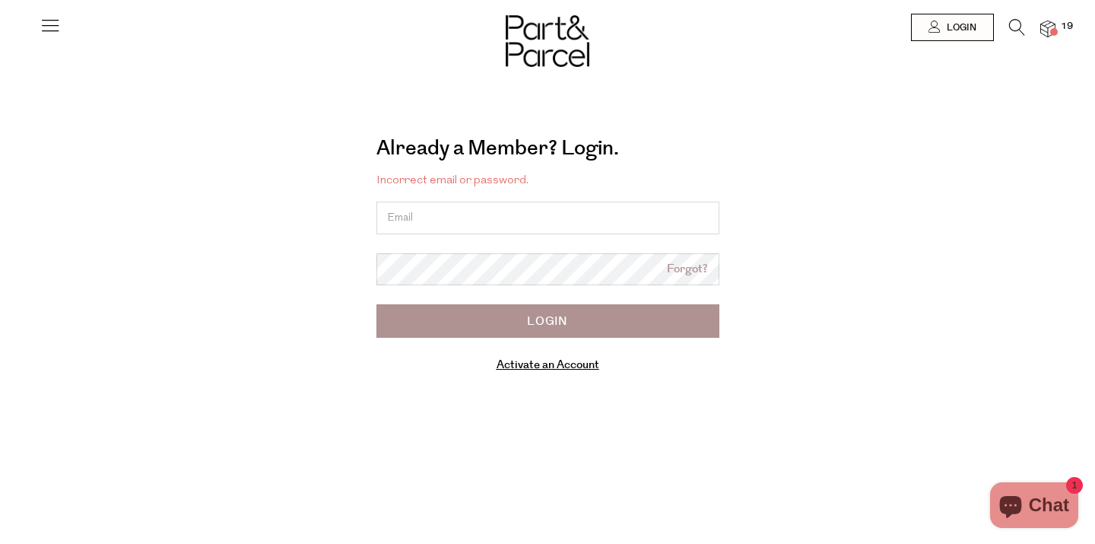
click at [419, 219] on input "email" at bounding box center [547, 217] width 343 height 33
type input "[PERSON_NAME][EMAIL_ADDRESS][PERSON_NAME][DOMAIN_NAME]"
click at [579, 341] on form "Incorrect email or password. [PERSON_NAME][EMAIL_ADDRESS][PERSON_NAME][DOMAIN_N…" at bounding box center [547, 273] width 343 height 204
click at [582, 322] on input "Login" at bounding box center [547, 320] width 343 height 33
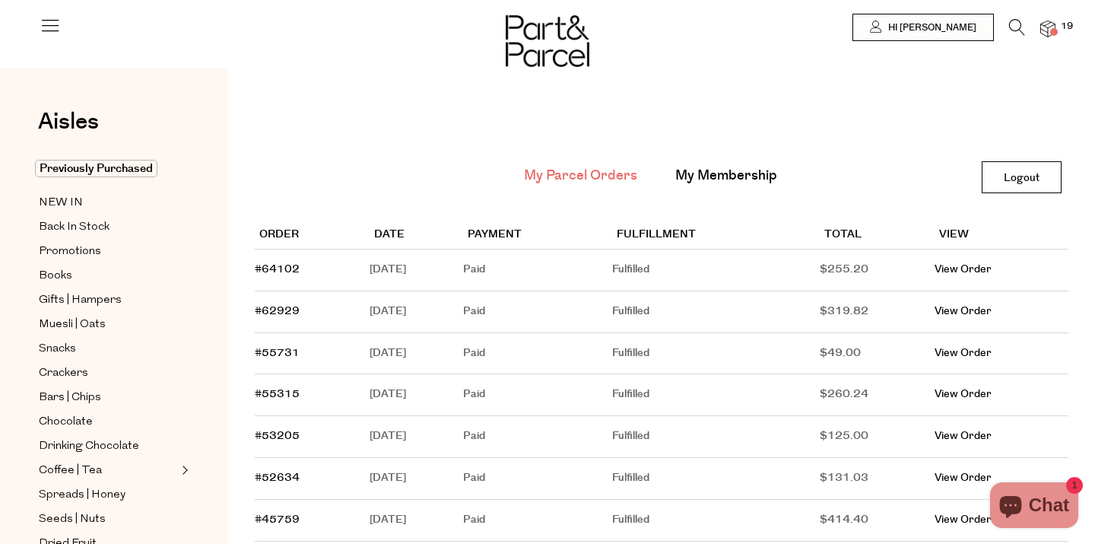
click at [1057, 17] on div at bounding box center [547, 27] width 1095 height 55
click at [1054, 26] on img at bounding box center [1047, 29] width 15 height 17
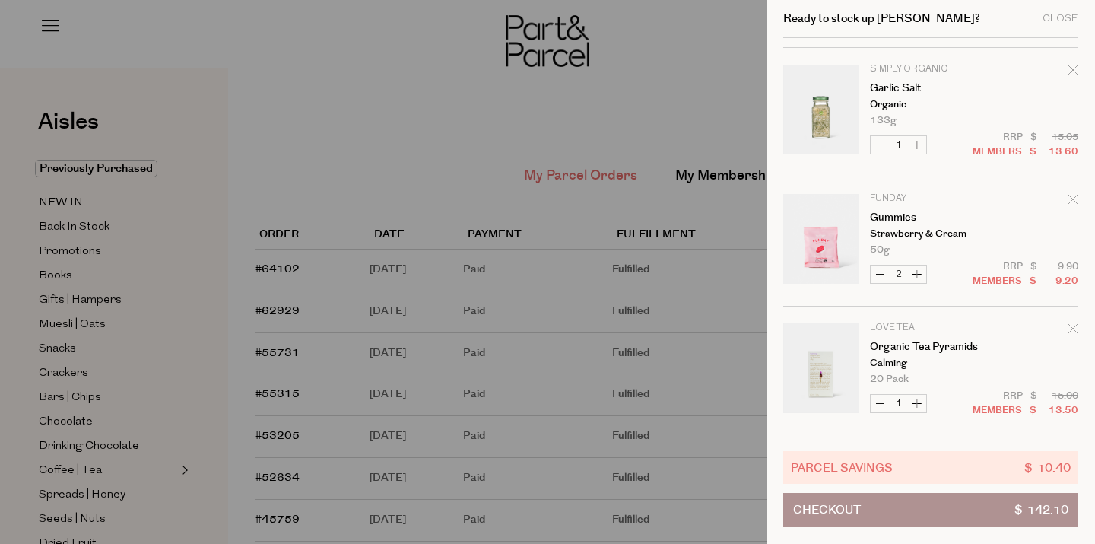
scroll to position [379, 0]
click at [883, 275] on button "Decrease Gummies" at bounding box center [880, 272] width 18 height 17
type input "1"
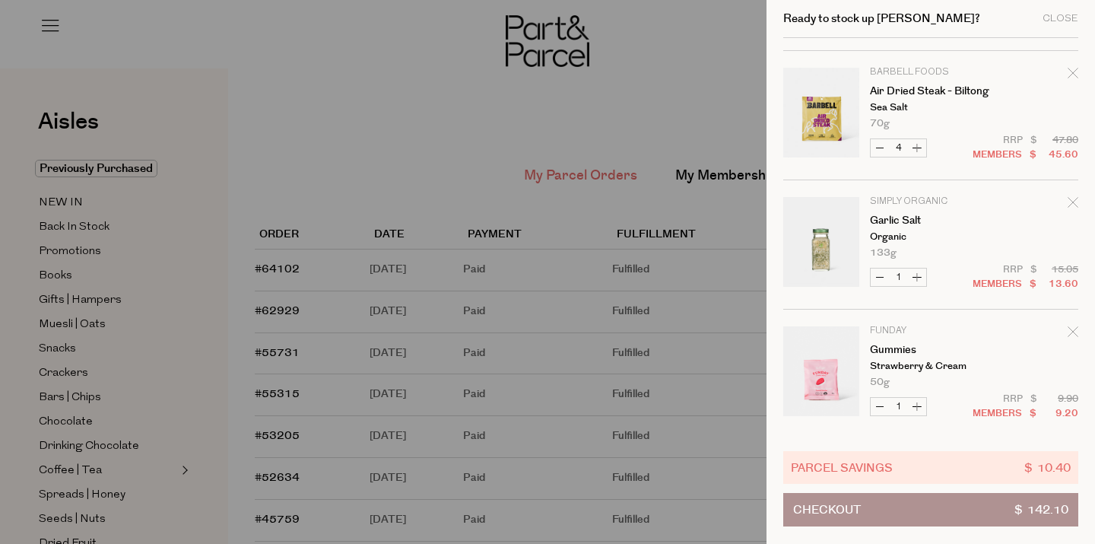
scroll to position [285, 0]
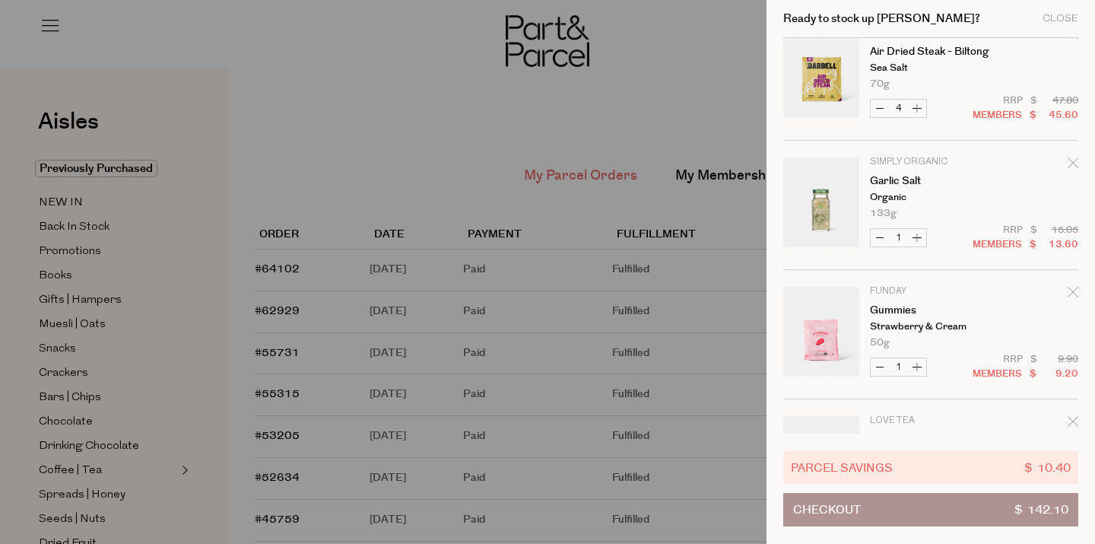
click at [882, 511] on button "Checkout $ 142.10" at bounding box center [930, 509] width 295 height 33
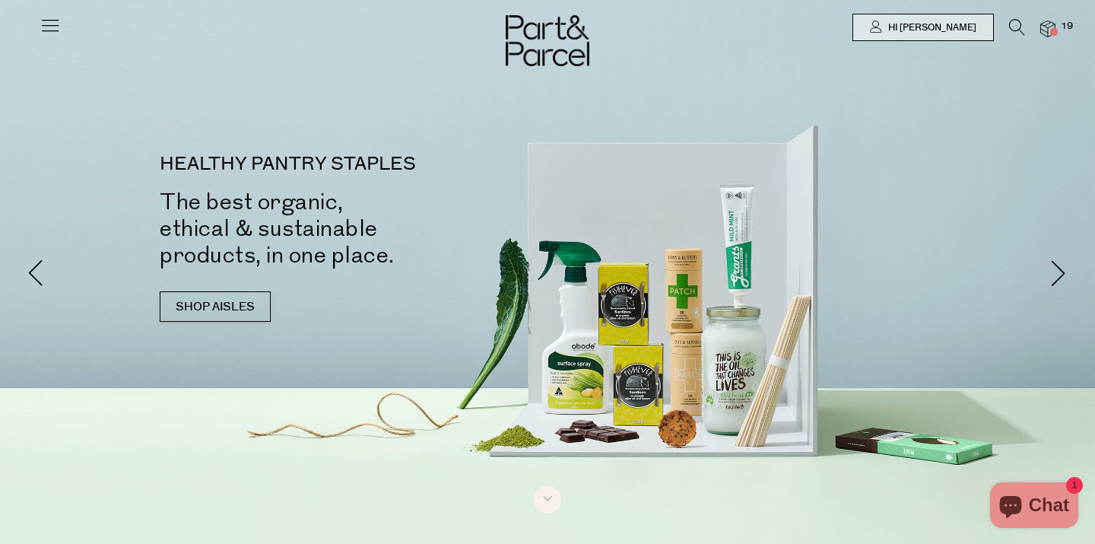
click at [1018, 27] on icon at bounding box center [1017, 27] width 16 height 17
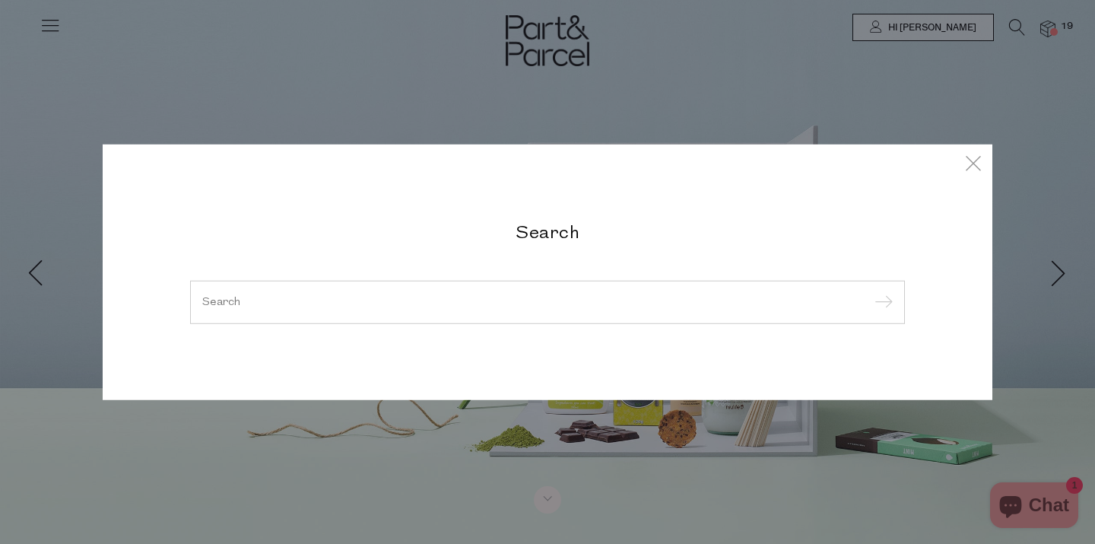
click at [444, 300] on input "search" at bounding box center [547, 301] width 690 height 11
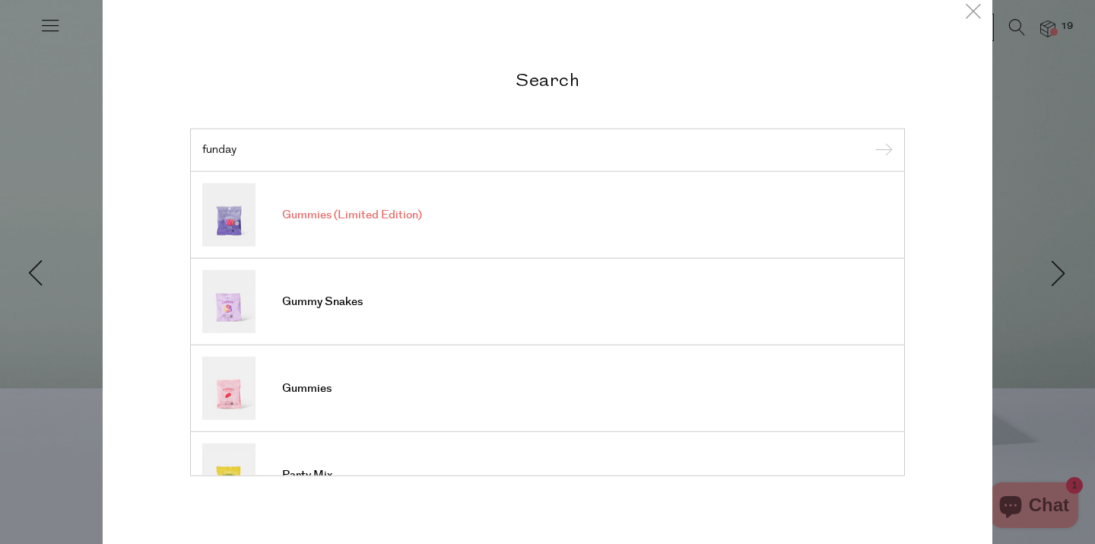
type input "funday"
click at [433, 216] on link "Gummies (Limited Edition)" at bounding box center [547, 214] width 690 height 63
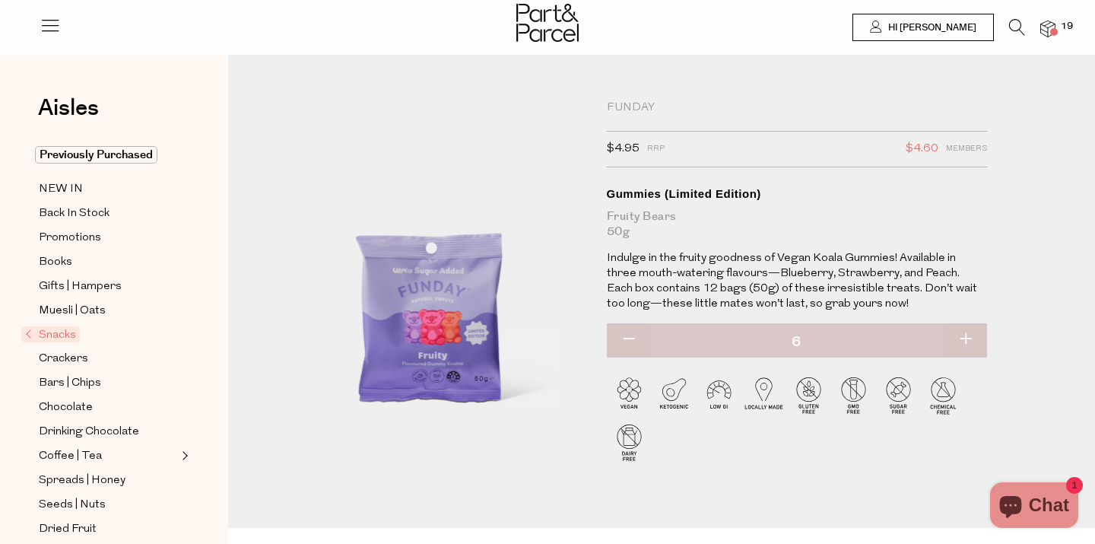
click at [1054, 28] on span at bounding box center [1054, 32] width 8 height 8
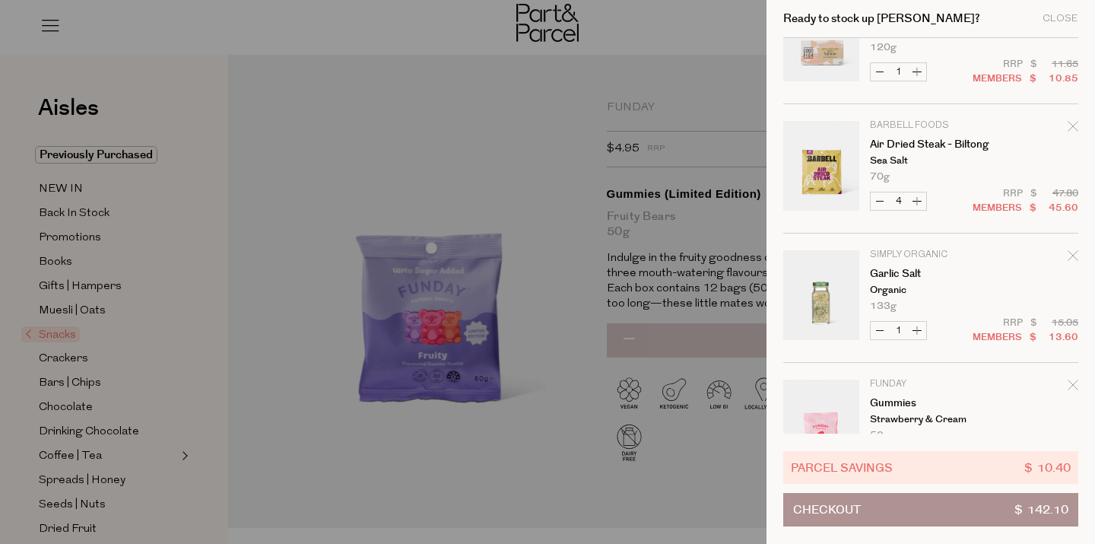
scroll to position [192, 0]
click at [920, 328] on button "Increase Garlic Salt" at bounding box center [917, 330] width 18 height 17
type input "2"
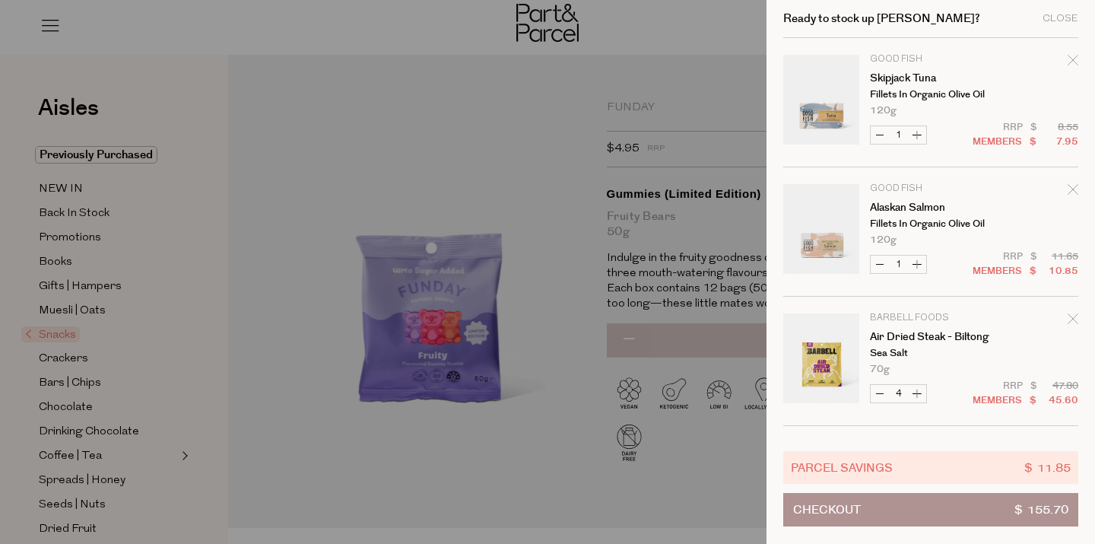
click at [559, 148] on div at bounding box center [547, 272] width 1095 height 544
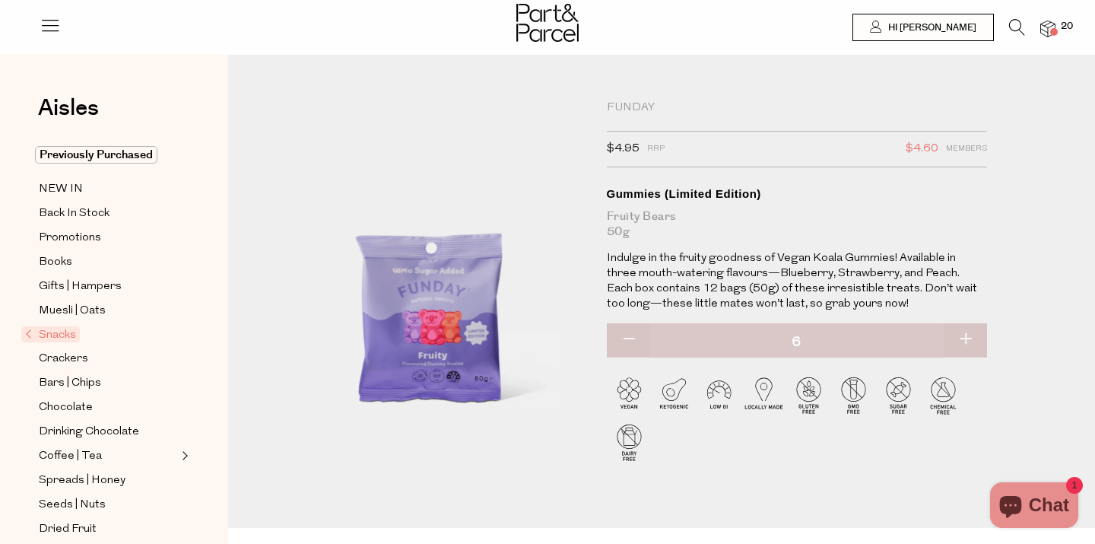
click at [1014, 21] on icon at bounding box center [1017, 27] width 16 height 17
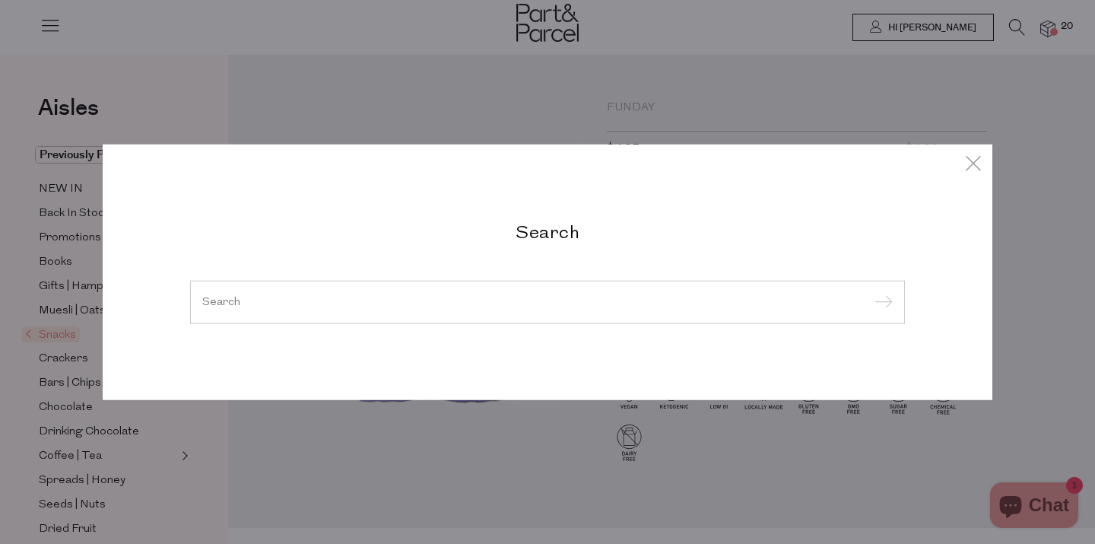
click at [435, 300] on input "search" at bounding box center [547, 301] width 690 height 11
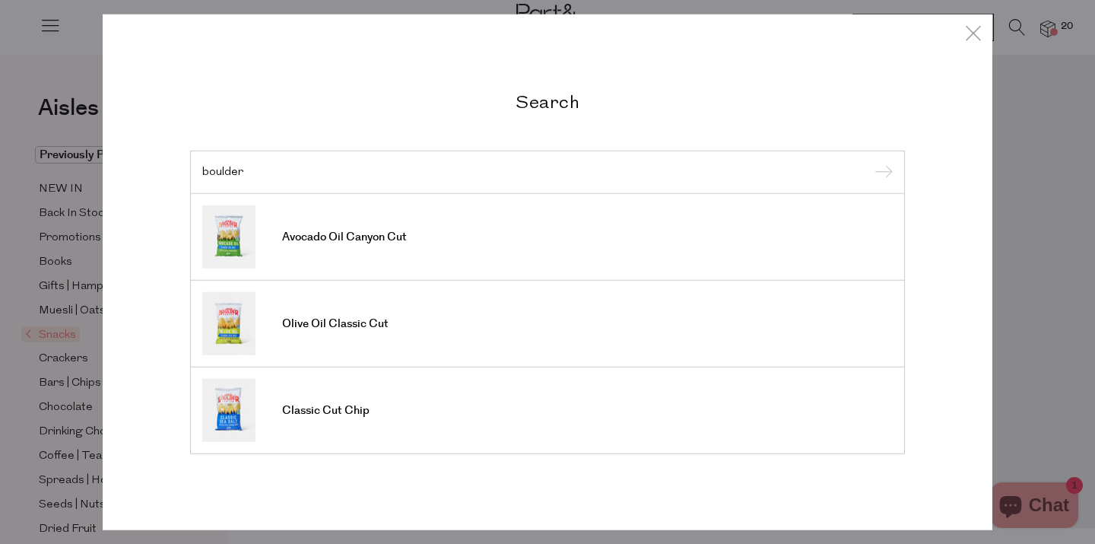
type input "boulder"
click at [870, 161] on input "submit" at bounding box center [881, 172] width 23 height 23
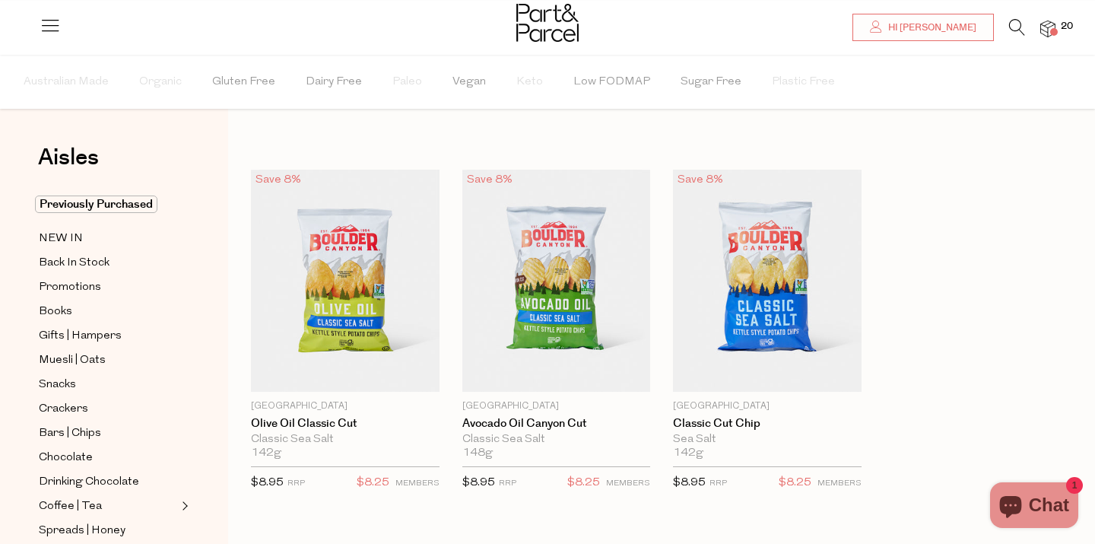
scroll to position [43, 0]
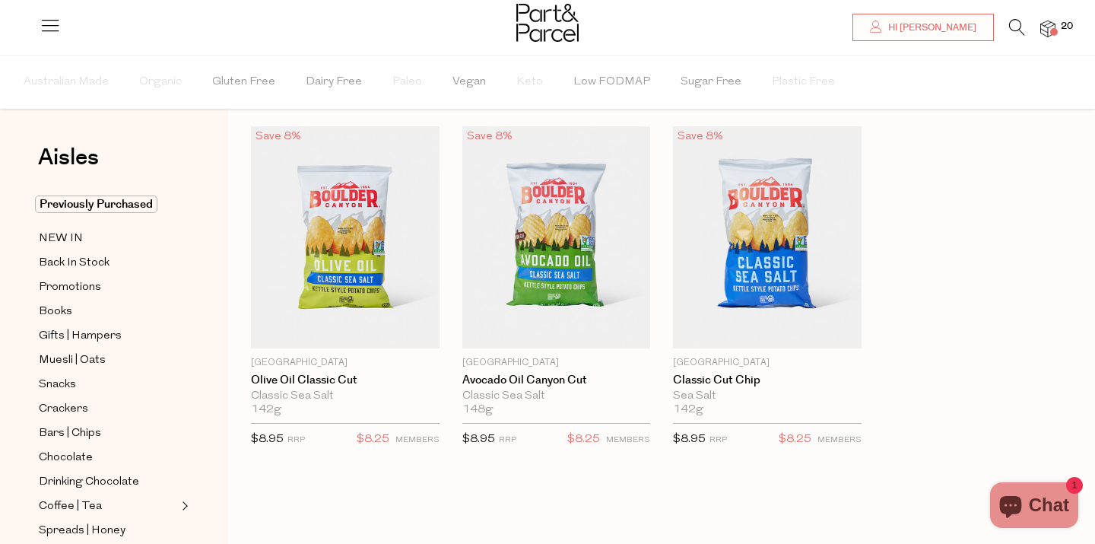
click at [985, 279] on div "Save 8% 1 Add To Parcel [GEOGRAPHIC_DATA] Olive Oil Classic Cut Classic Sea Sal…" at bounding box center [650, 302] width 844 height 353
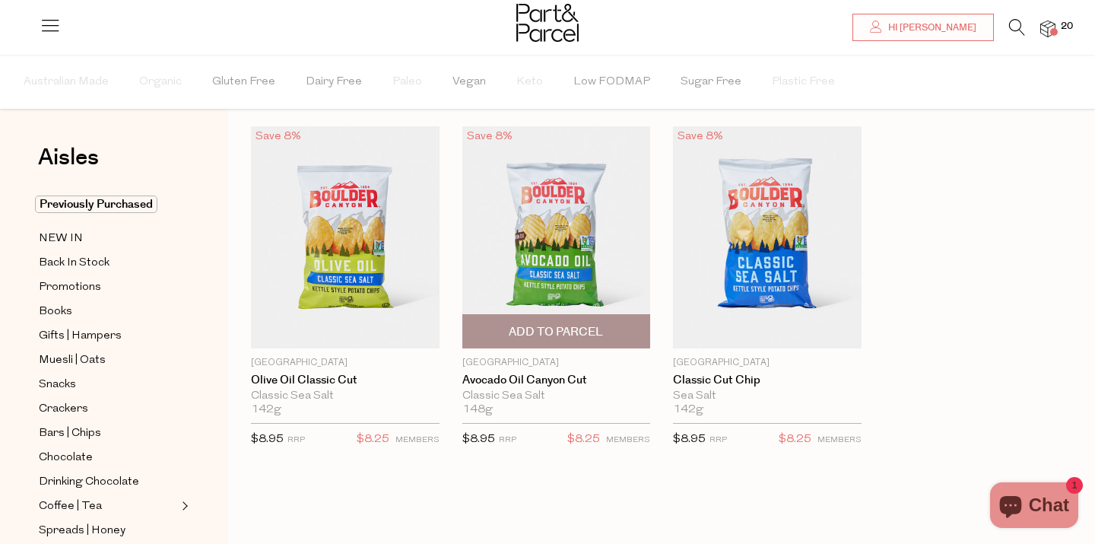
click at [550, 325] on span "Add To Parcel" at bounding box center [556, 332] width 94 height 16
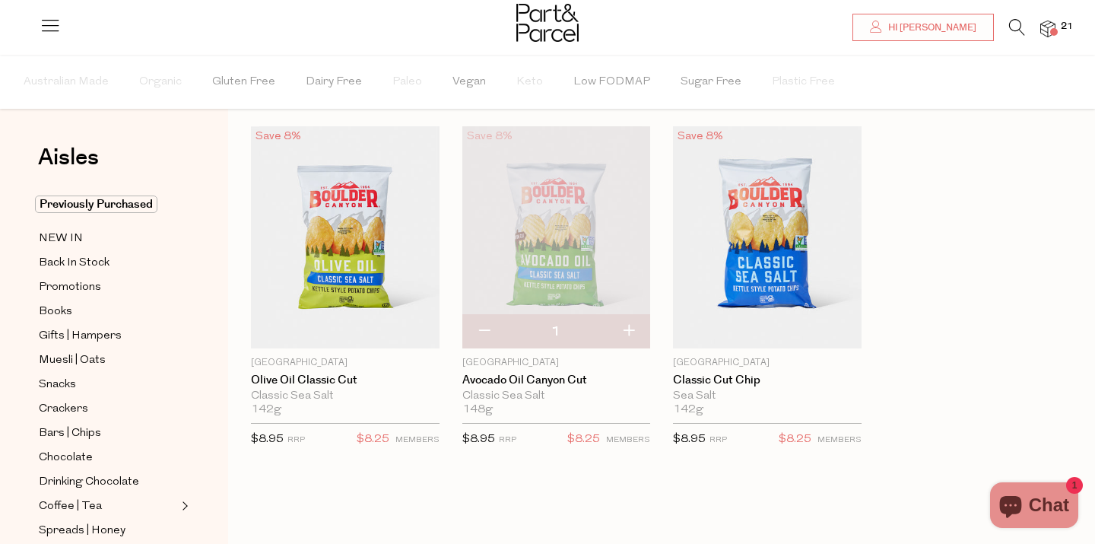
click at [628, 328] on button "button" at bounding box center [628, 331] width 43 height 33
type input "2"
click at [628, 329] on button "button" at bounding box center [628, 331] width 43 height 33
type input "3"
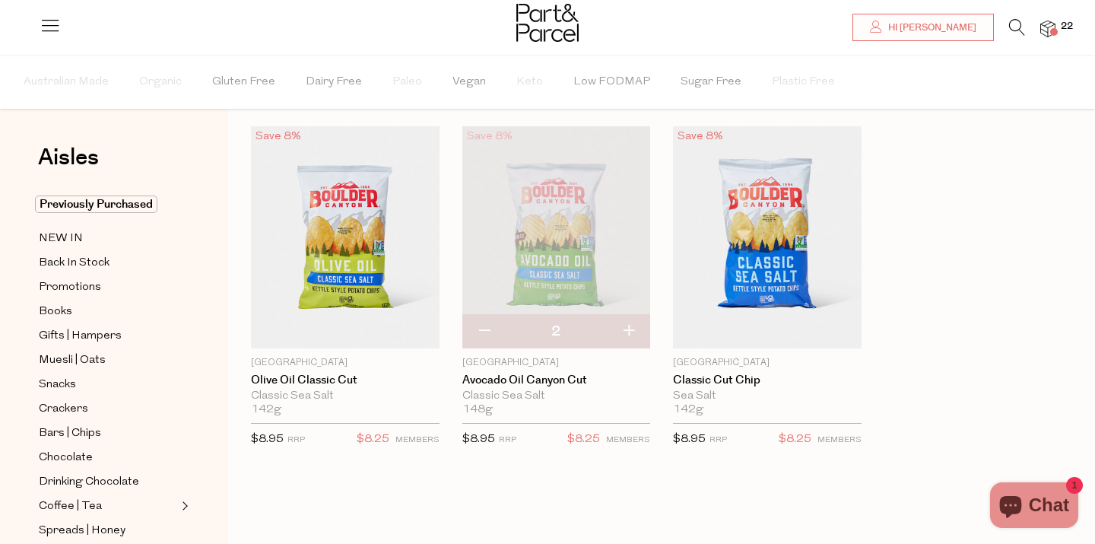
type input "3"
click at [633, 328] on button "button" at bounding box center [628, 331] width 43 height 33
type input "4"
click at [980, 249] on div "Save 8% 1 Add To Parcel [GEOGRAPHIC_DATA] Olive Oil Classic Cut Classic Sea Sal…" at bounding box center [650, 302] width 844 height 353
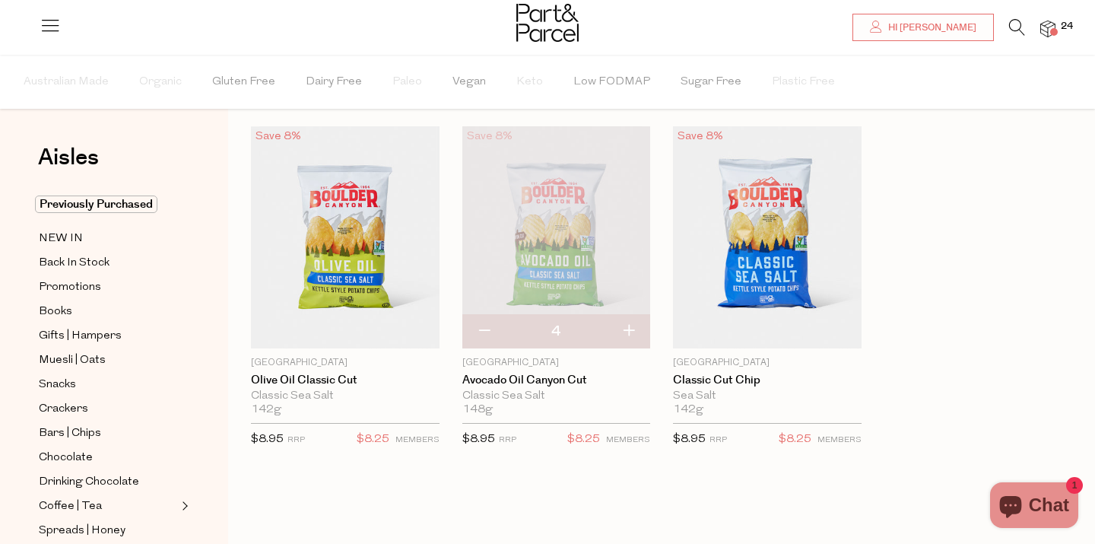
scroll to position [0, 0]
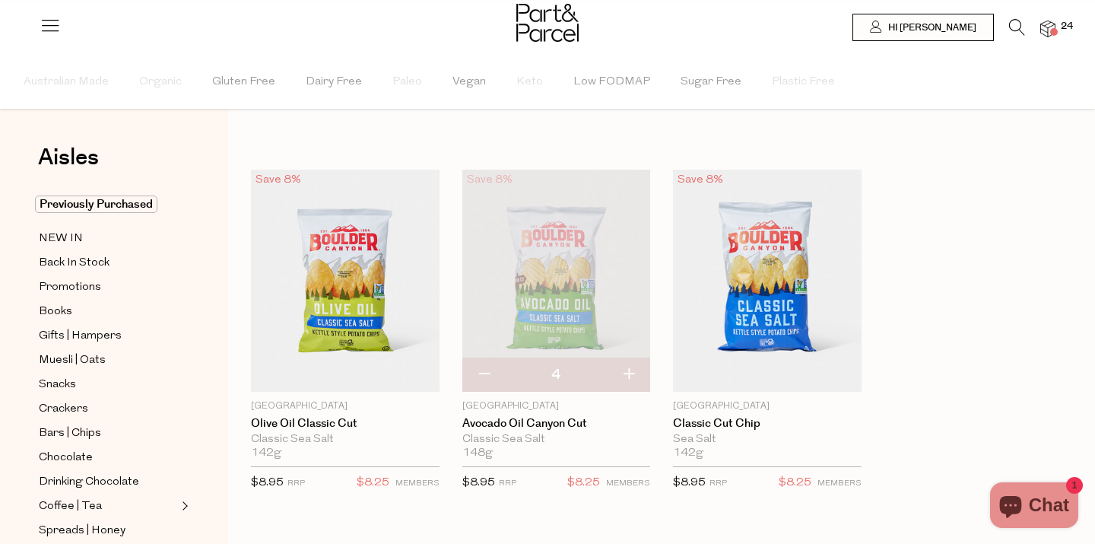
click at [1014, 21] on icon at bounding box center [1017, 27] width 16 height 17
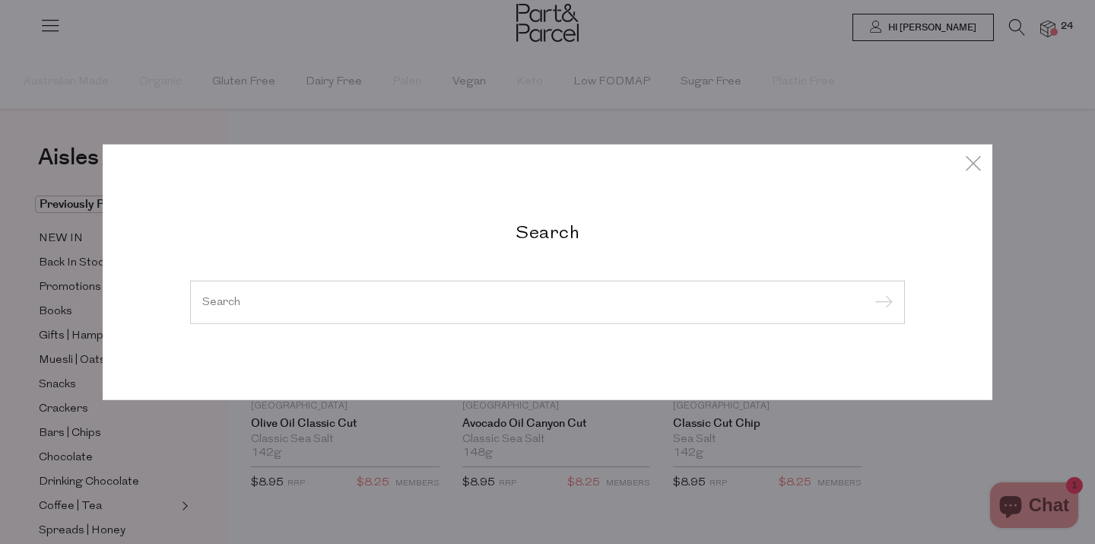
click at [219, 300] on input "search" at bounding box center [547, 301] width 690 height 11
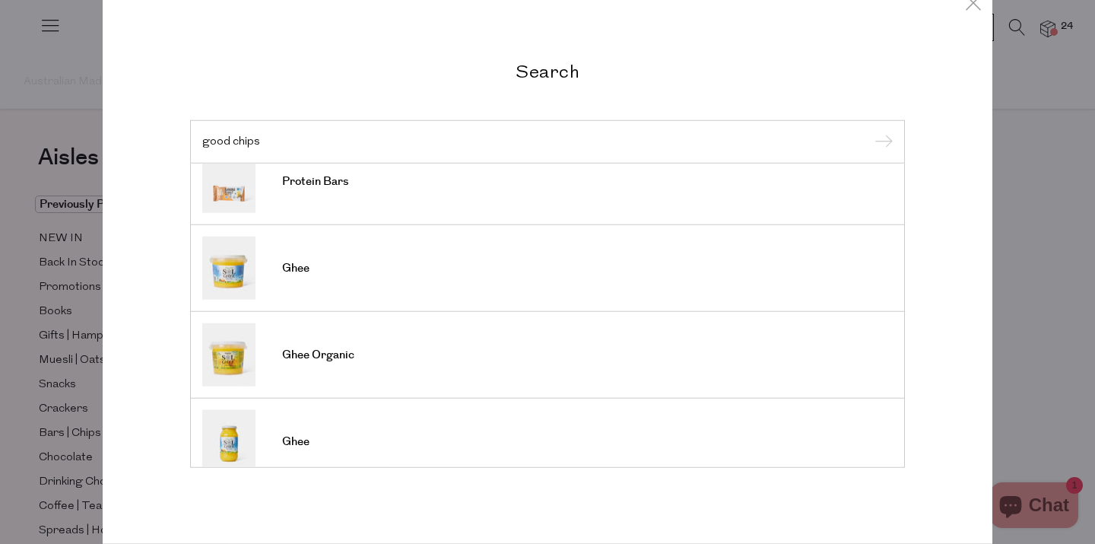
scroll to position [379, 0]
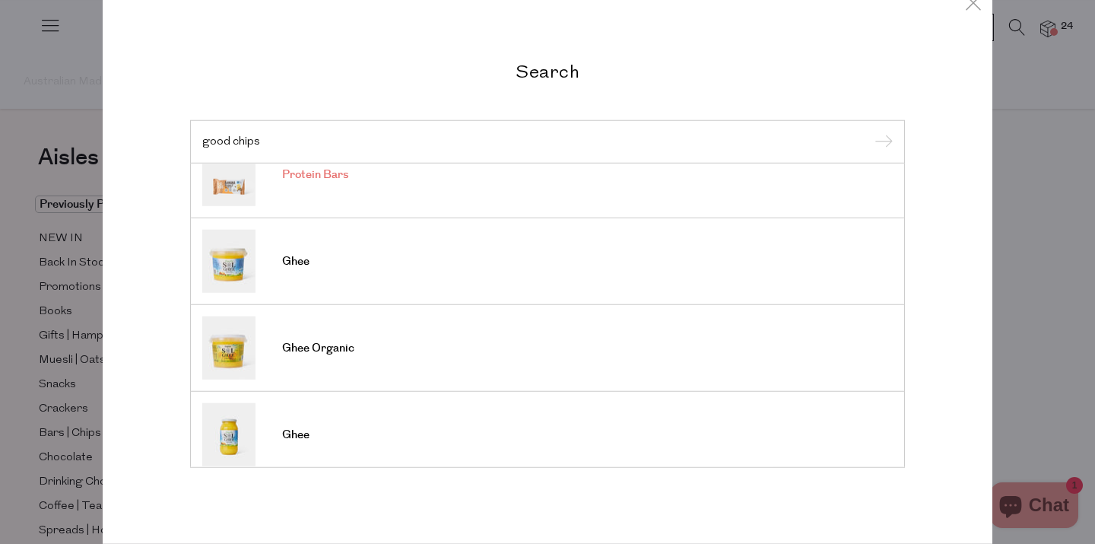
type input "good chips"
click at [375, 193] on link "Protein Bars" at bounding box center [547, 174] width 690 height 63
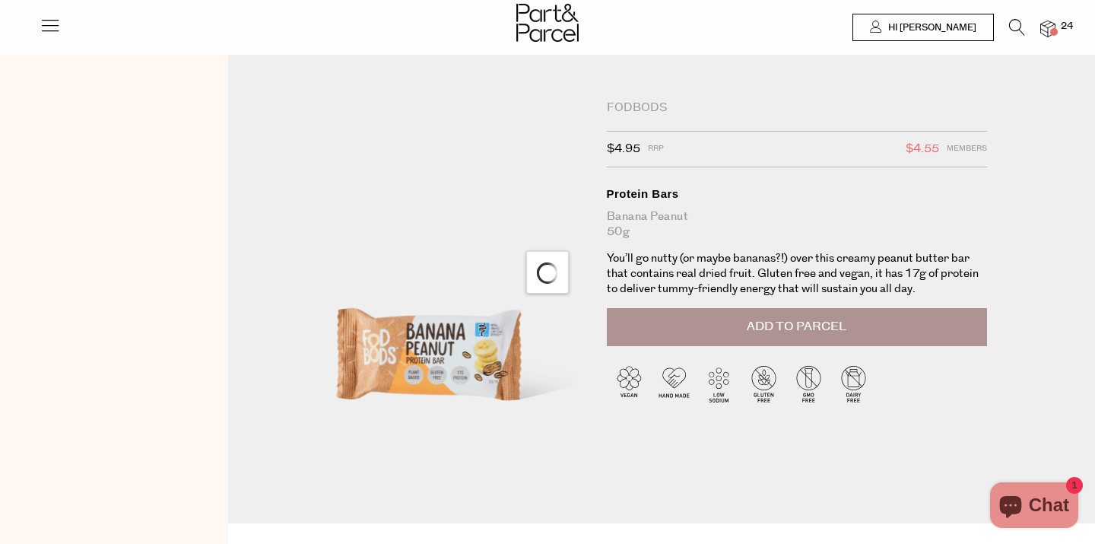
click at [158, 357] on div at bounding box center [114, 327] width 228 height 544
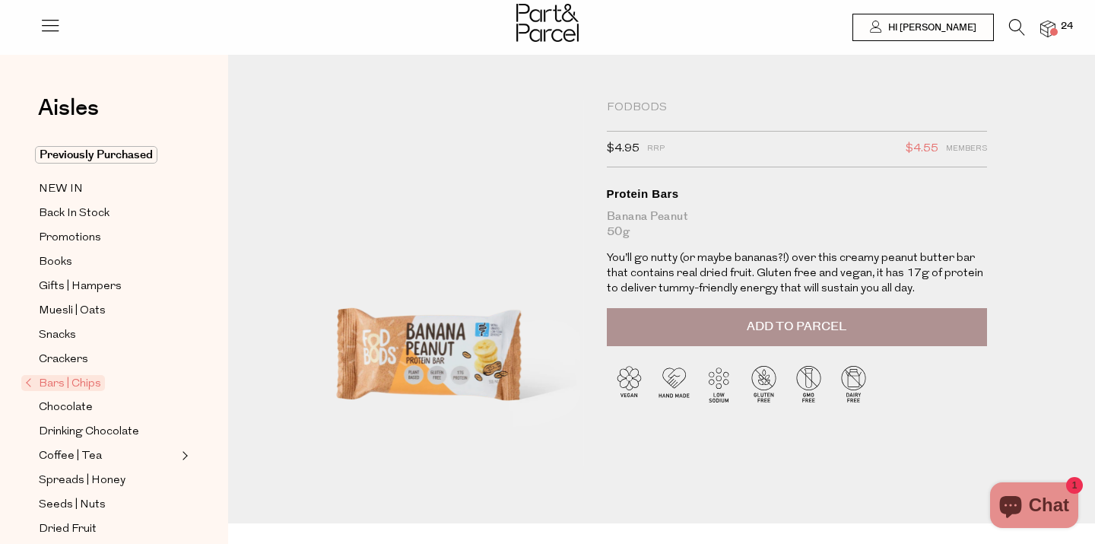
click at [1020, 25] on icon at bounding box center [1017, 27] width 16 height 17
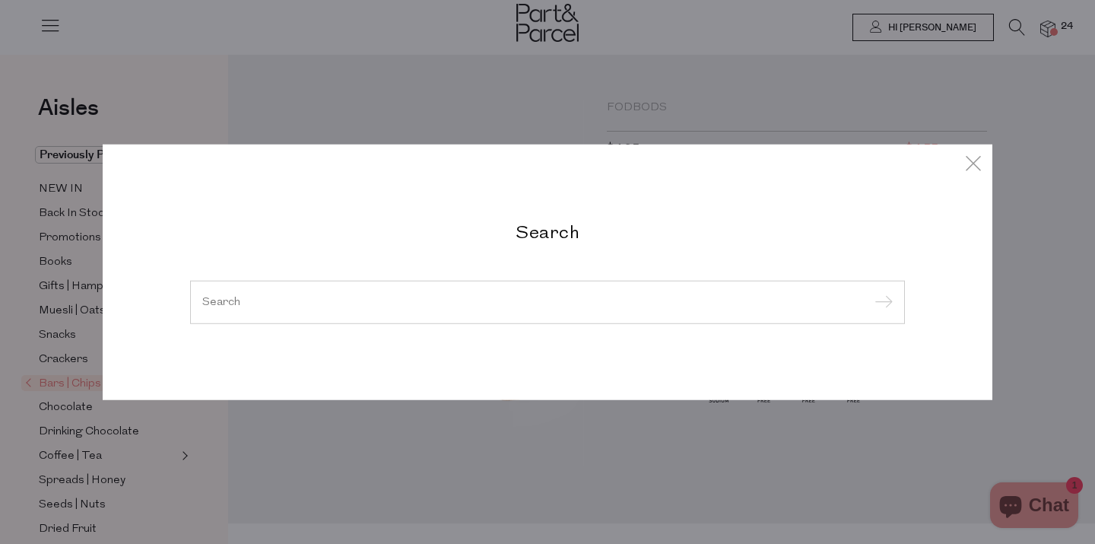
click at [296, 306] on input "search" at bounding box center [547, 301] width 690 height 11
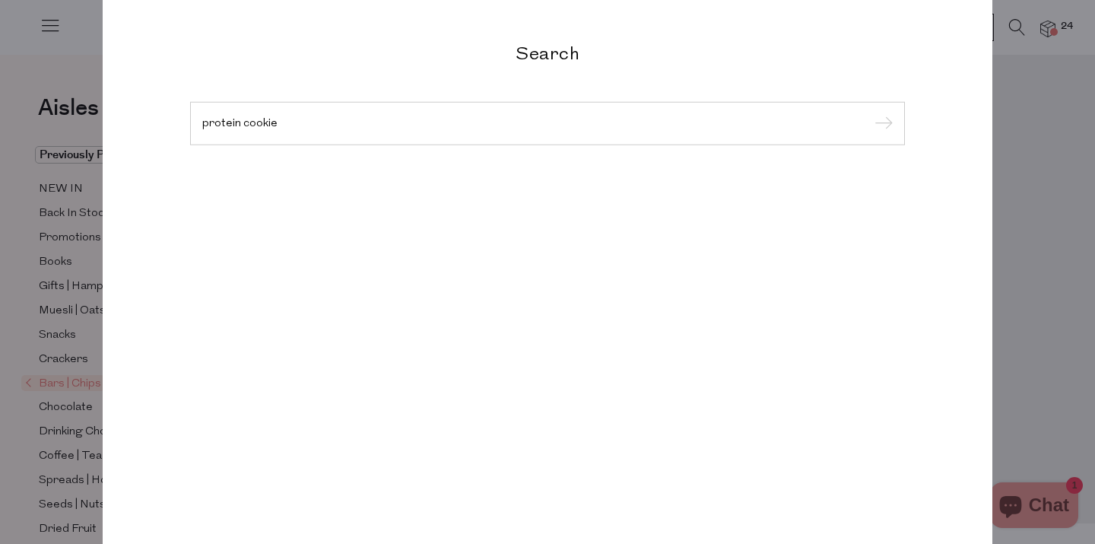
type input "protein cookie"
click at [870, 113] on input "submit" at bounding box center [881, 124] width 23 height 23
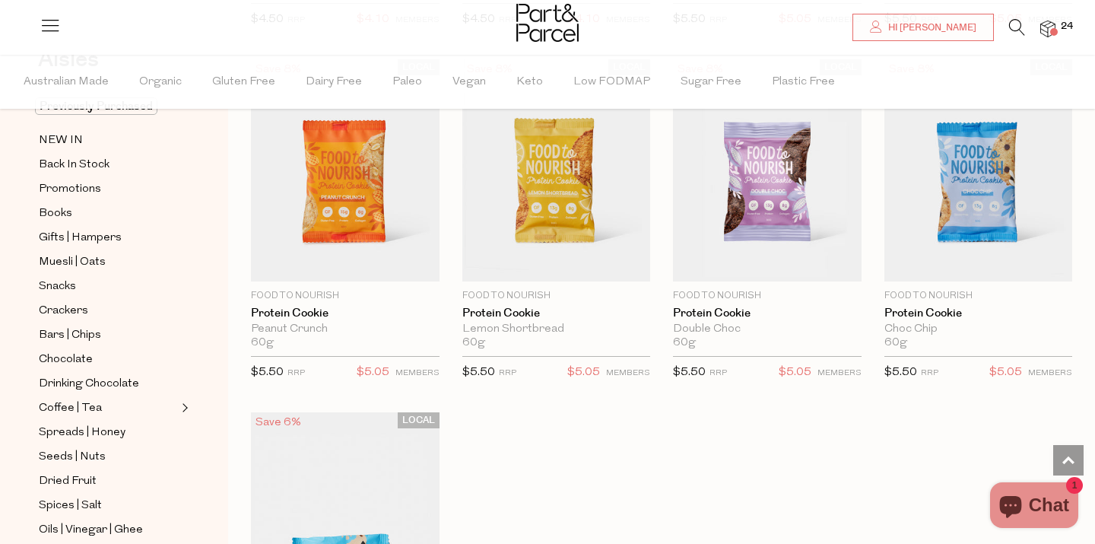
scroll to position [804, 0]
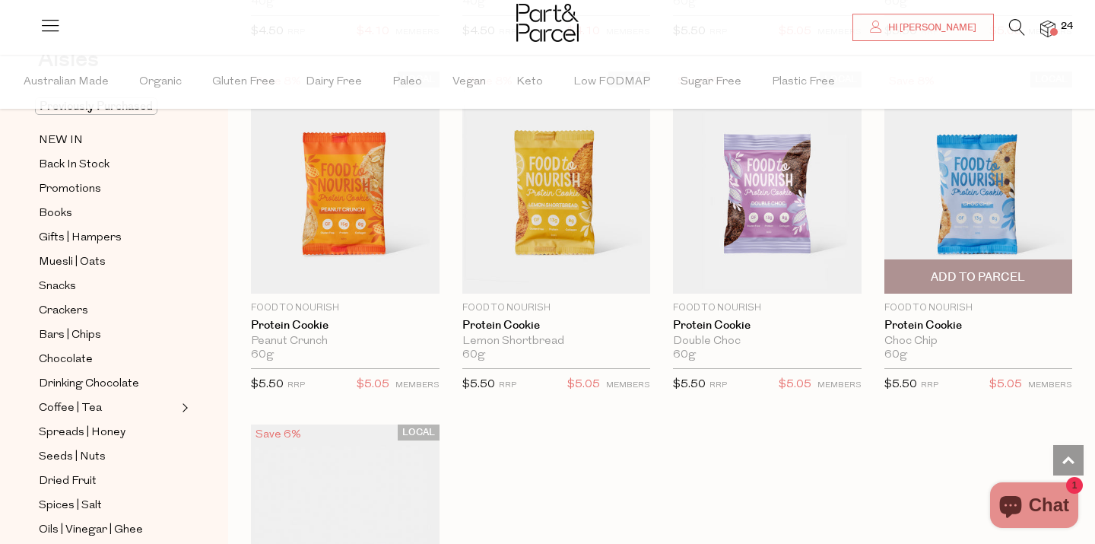
click at [1011, 191] on img at bounding box center [978, 182] width 189 height 222
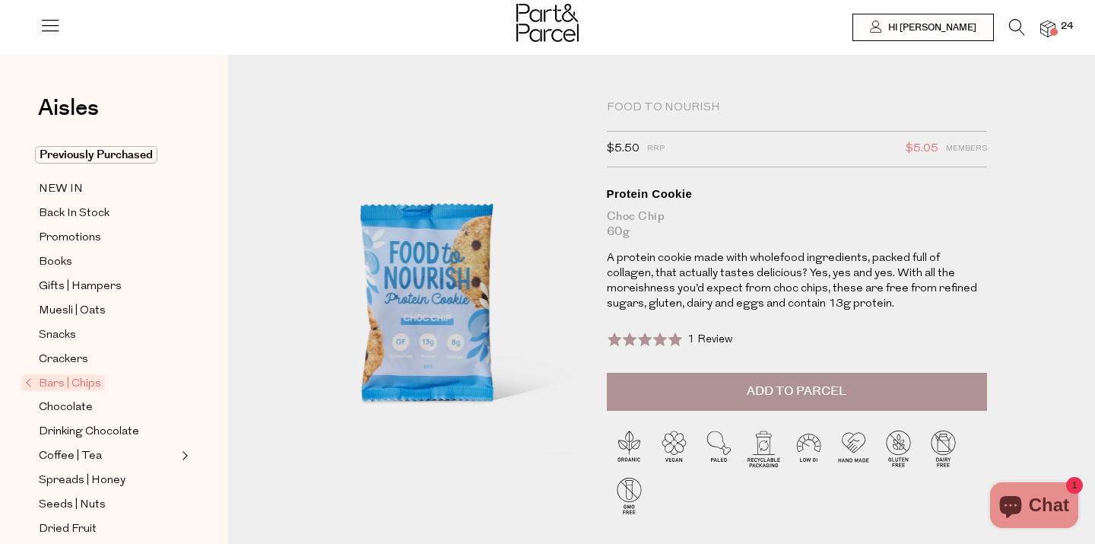
click at [787, 392] on span "Add to Parcel" at bounding box center [797, 390] width 100 height 17
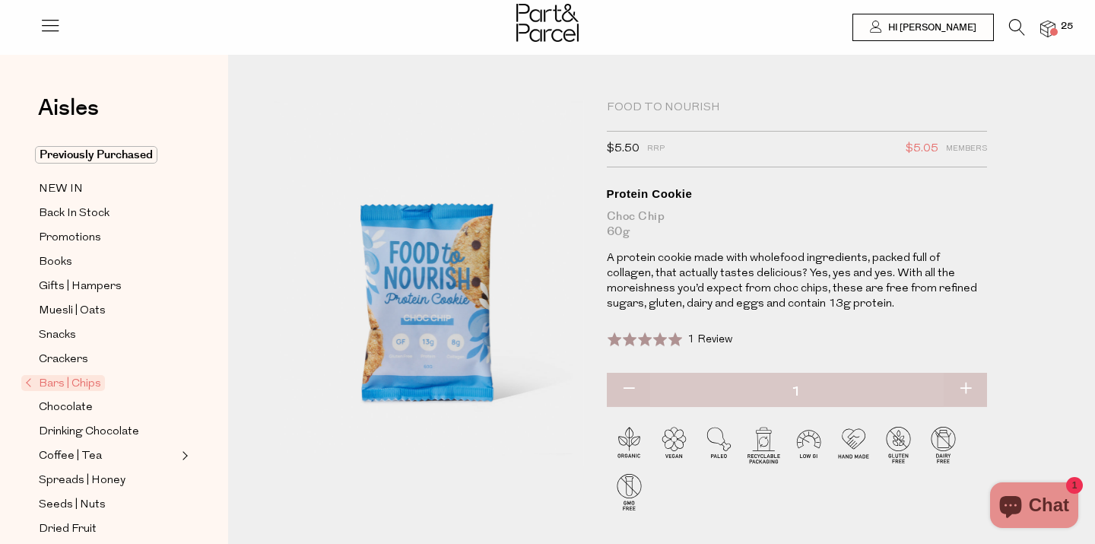
click at [703, 338] on span "1 Review" at bounding box center [709, 339] width 45 height 11
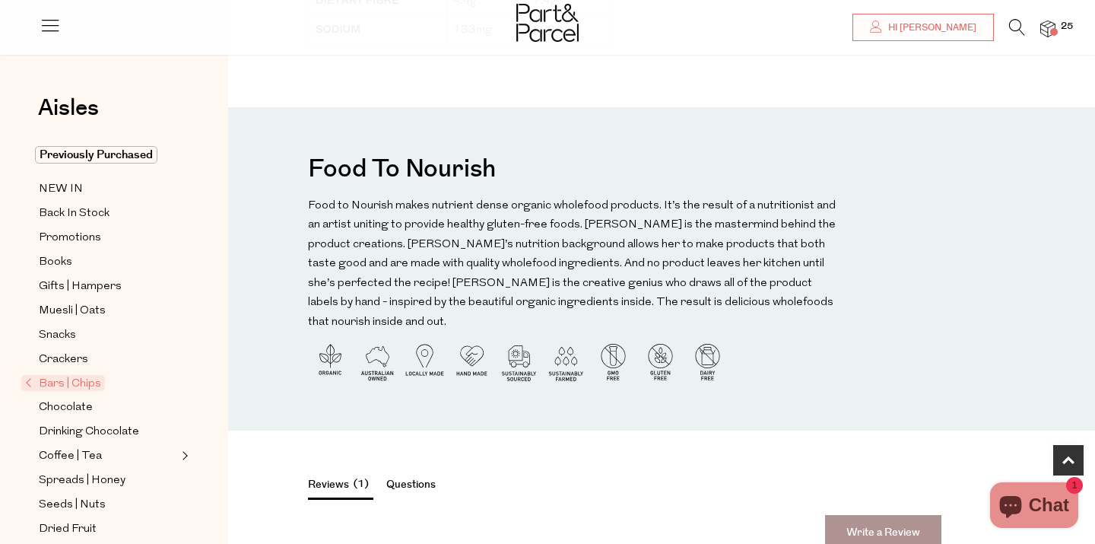
scroll to position [2214, 0]
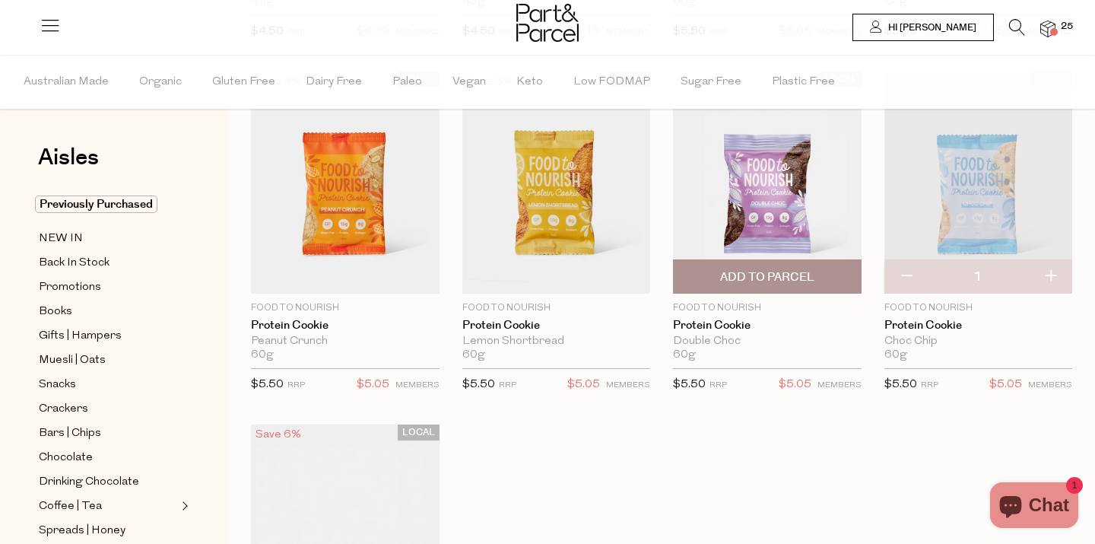
click at [773, 260] on span "Add To Parcel" at bounding box center [766, 276] width 179 height 33
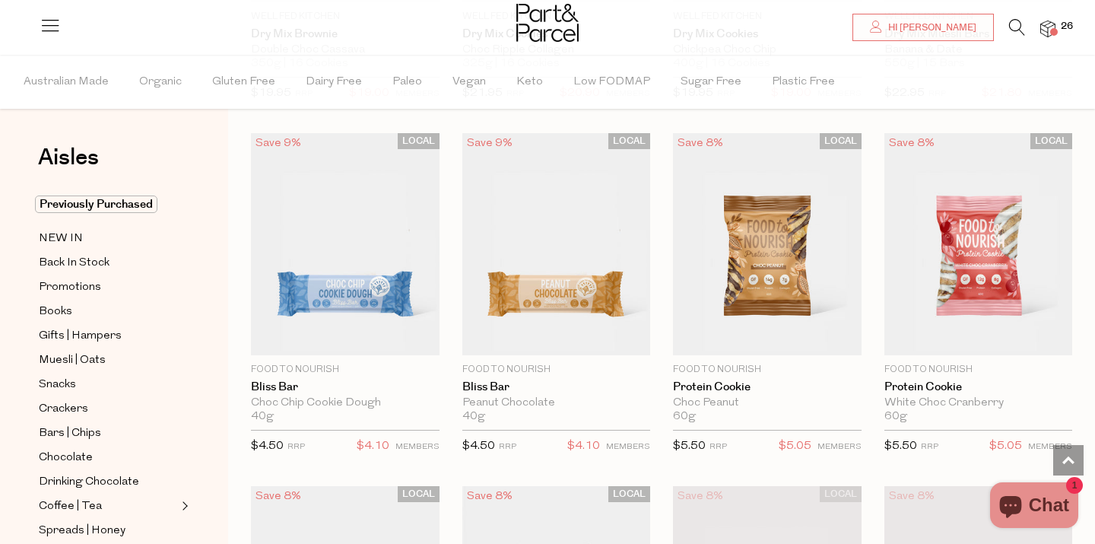
scroll to position [365, 0]
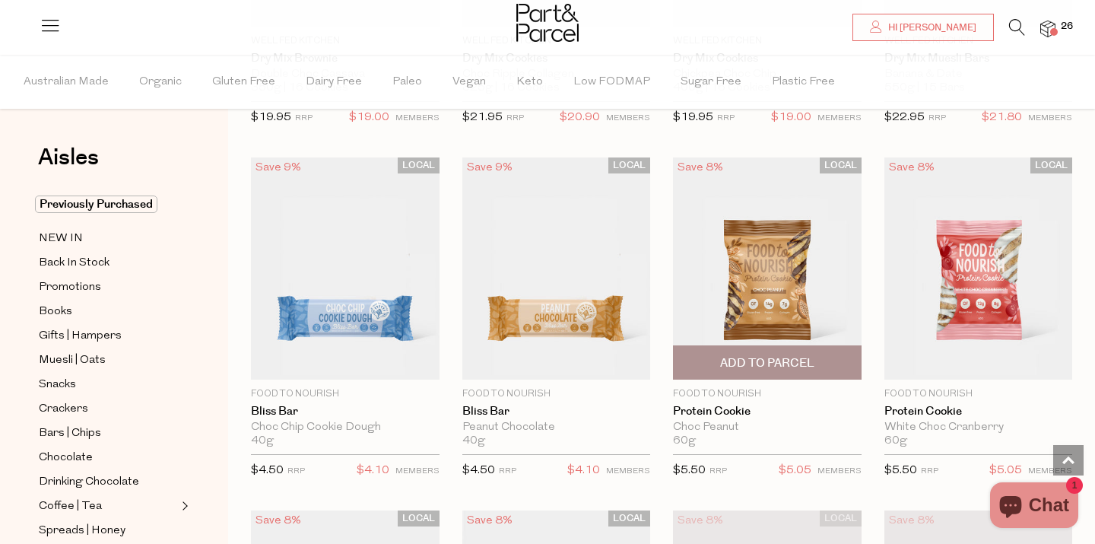
click at [774, 360] on span "Add To Parcel" at bounding box center [767, 363] width 94 height 16
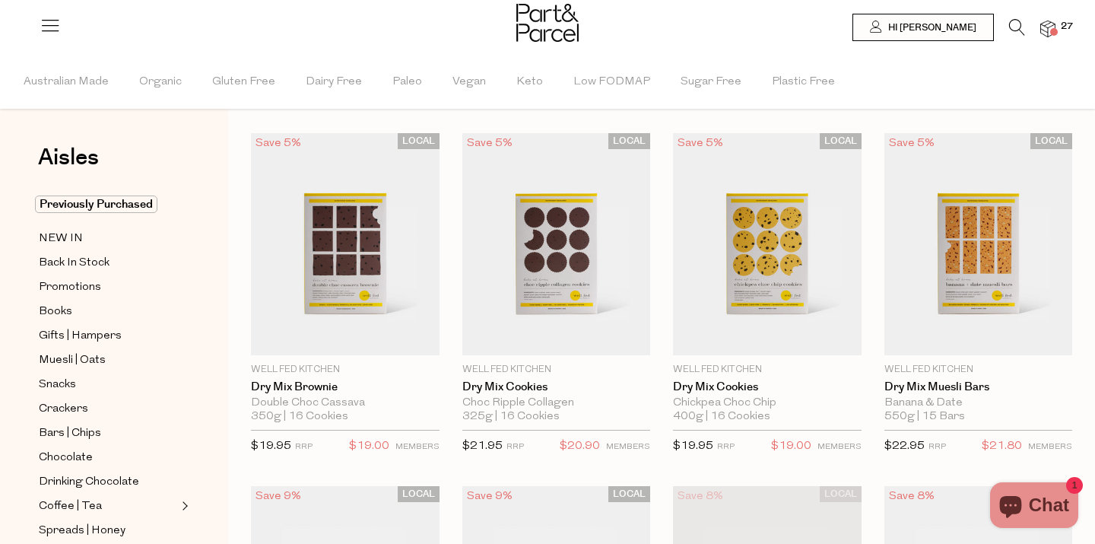
scroll to position [0, 0]
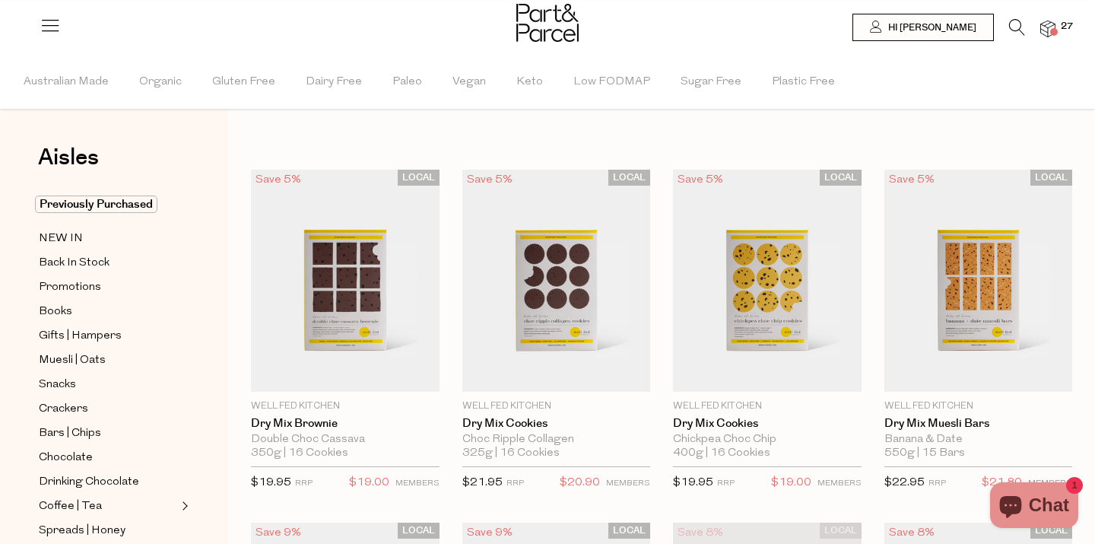
click at [1014, 22] on icon at bounding box center [1017, 27] width 16 height 17
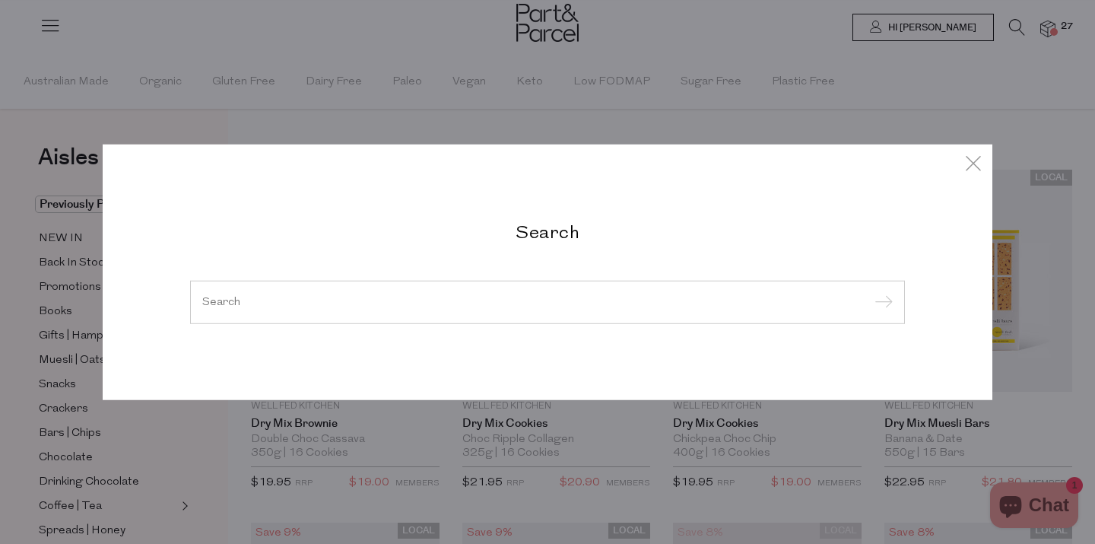
click at [283, 313] on div at bounding box center [547, 302] width 715 height 44
click at [219, 299] on input "search" at bounding box center [547, 301] width 690 height 11
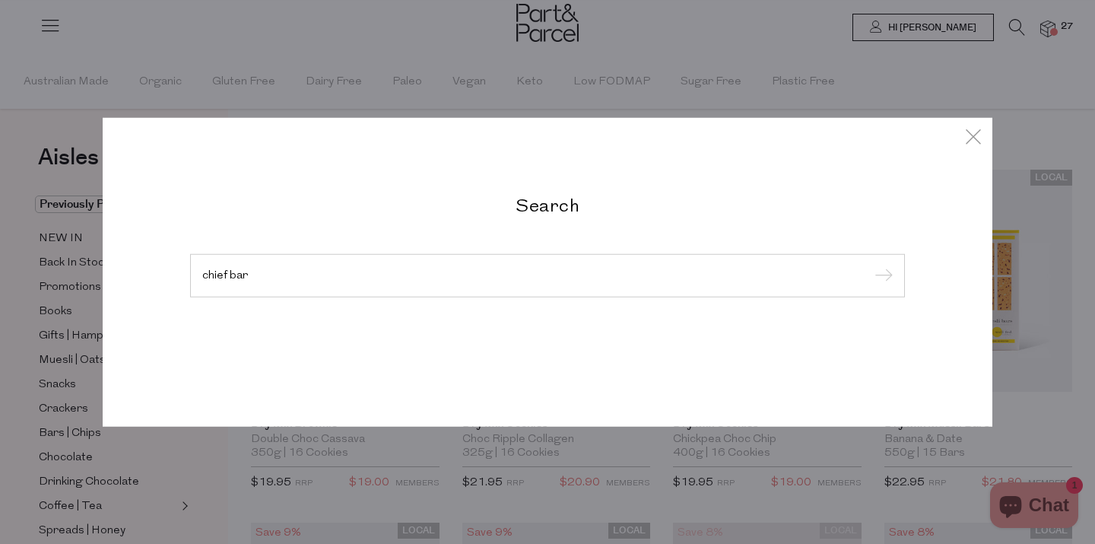
type input "chief bar"
click at [870, 265] on input "submit" at bounding box center [881, 276] width 23 height 23
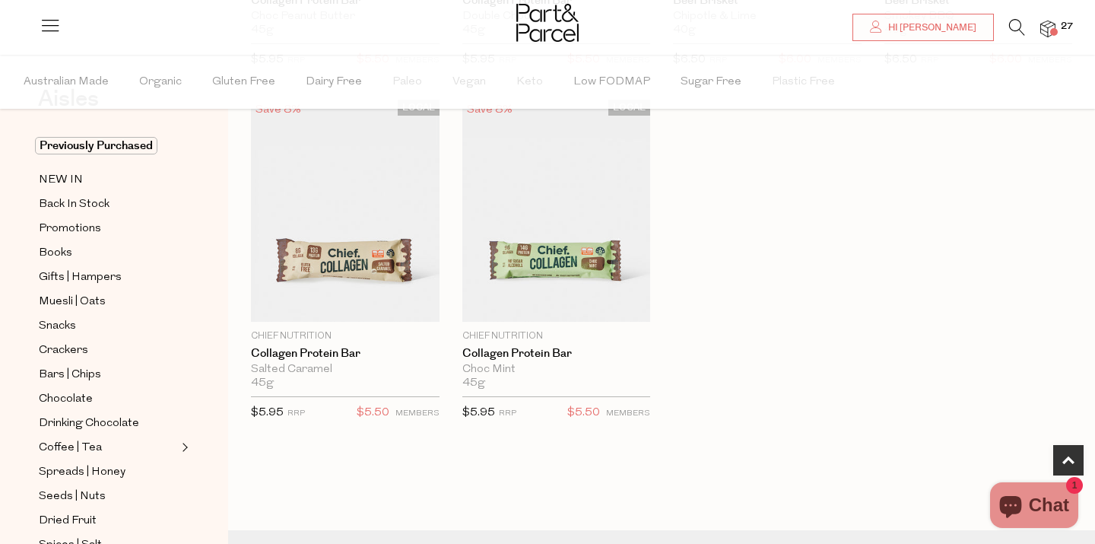
scroll to position [787, 0]
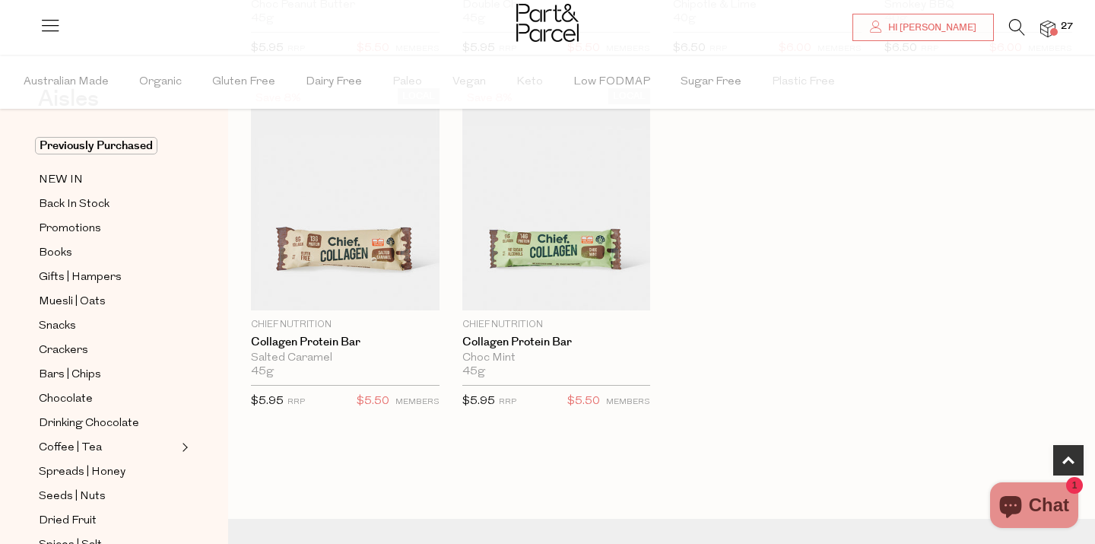
click at [1059, 16] on div at bounding box center [547, 24] width 1095 height 49
click at [1049, 36] on img at bounding box center [1047, 29] width 15 height 17
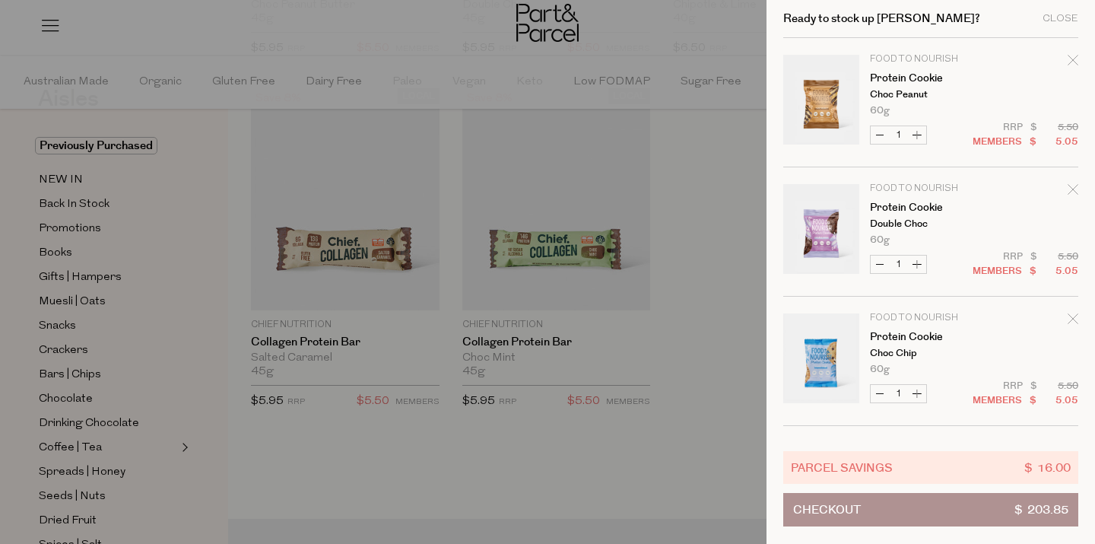
click at [922, 132] on button "Increase Protein Cookie" at bounding box center [917, 134] width 18 height 17
type input "2"
click at [915, 266] on button "Increase Protein Cookie" at bounding box center [917, 263] width 18 height 17
type input "2"
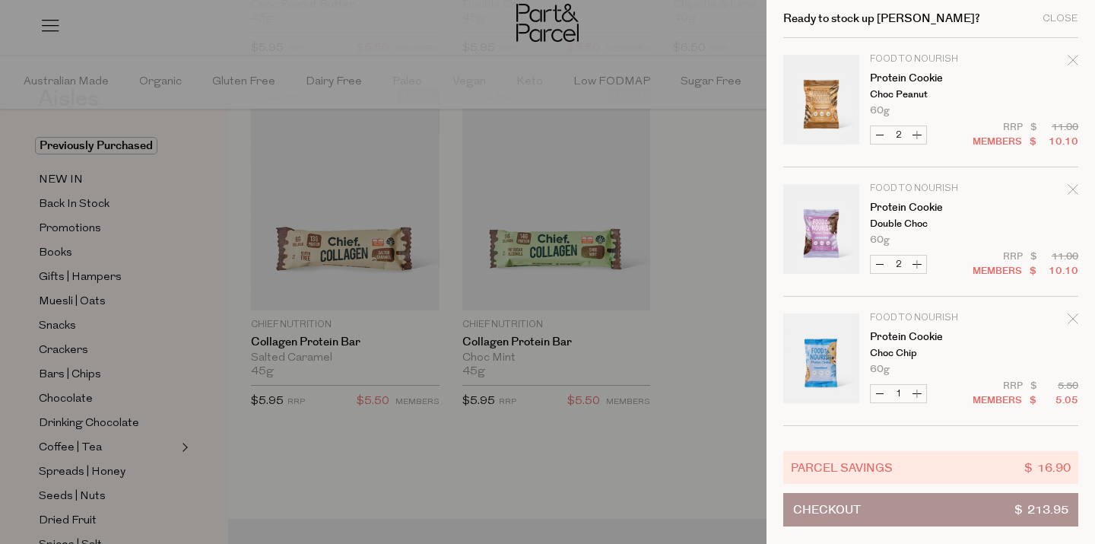
click at [919, 393] on button "Increase Protein Cookie" at bounding box center [917, 393] width 18 height 17
type input "2"
click at [587, 475] on div at bounding box center [547, 272] width 1095 height 544
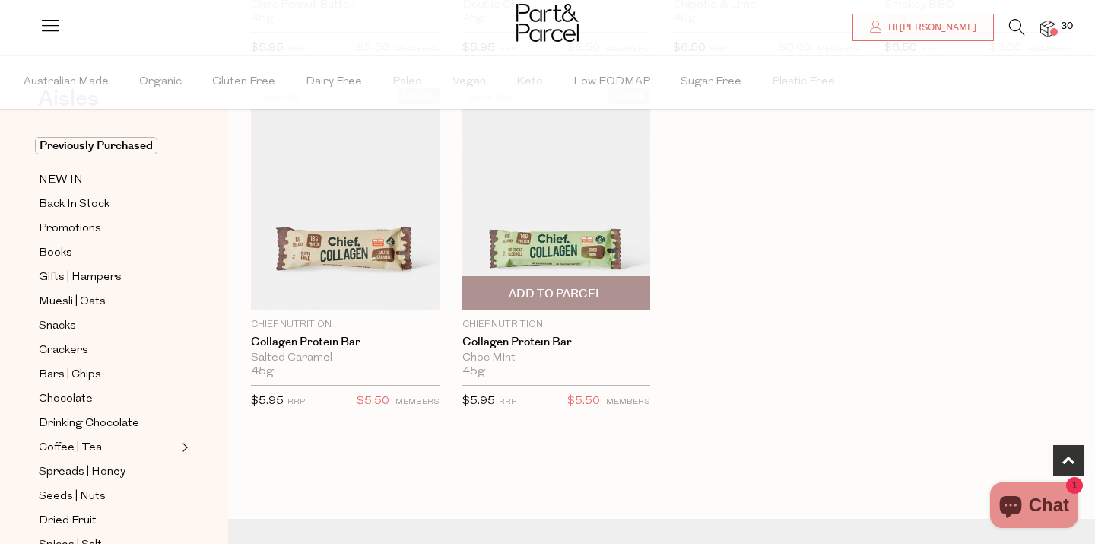
click at [568, 289] on span "Add To Parcel" at bounding box center [556, 294] width 94 height 16
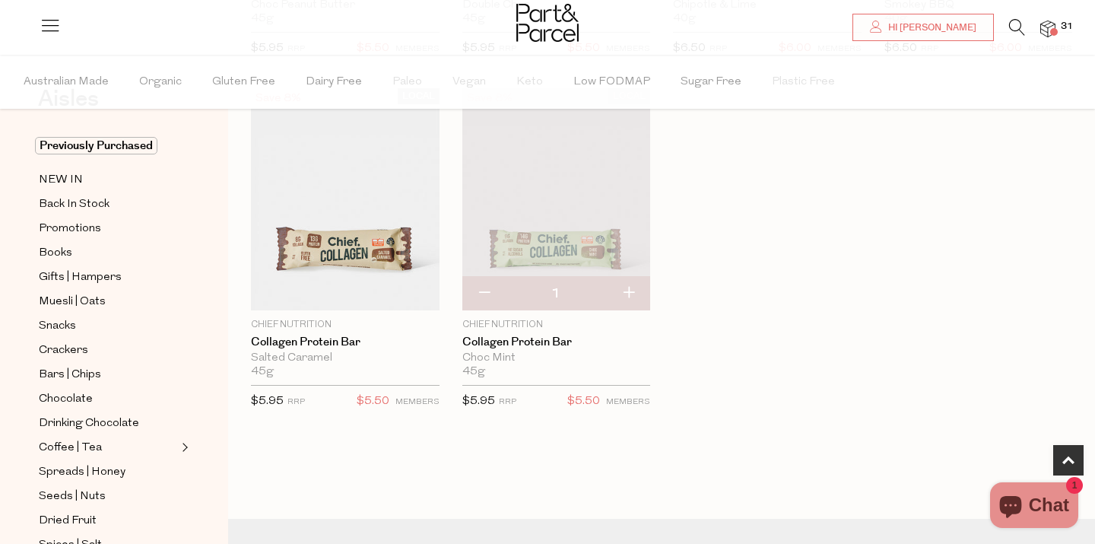
click at [630, 290] on button "button" at bounding box center [628, 293] width 43 height 33
type input "2"
